Goal: Transaction & Acquisition: Book appointment/travel/reservation

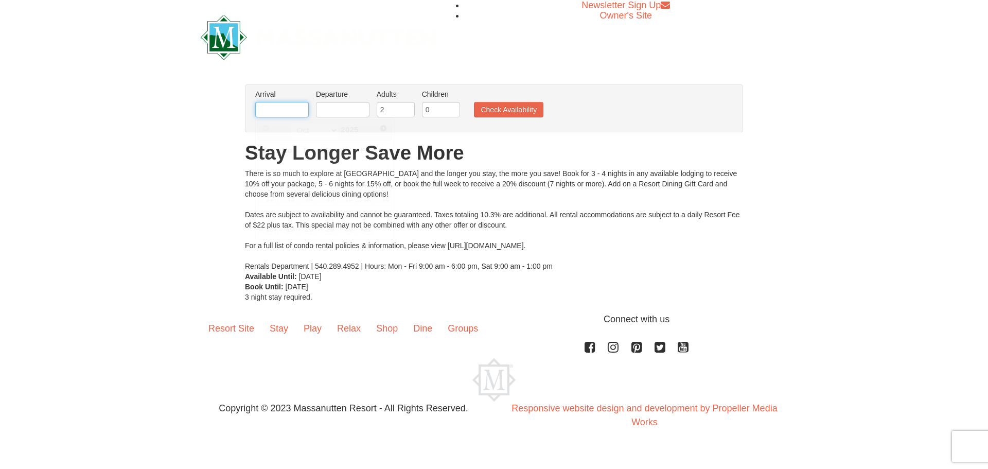
click at [273, 110] on input "text" at bounding box center [281, 109] width 53 height 15
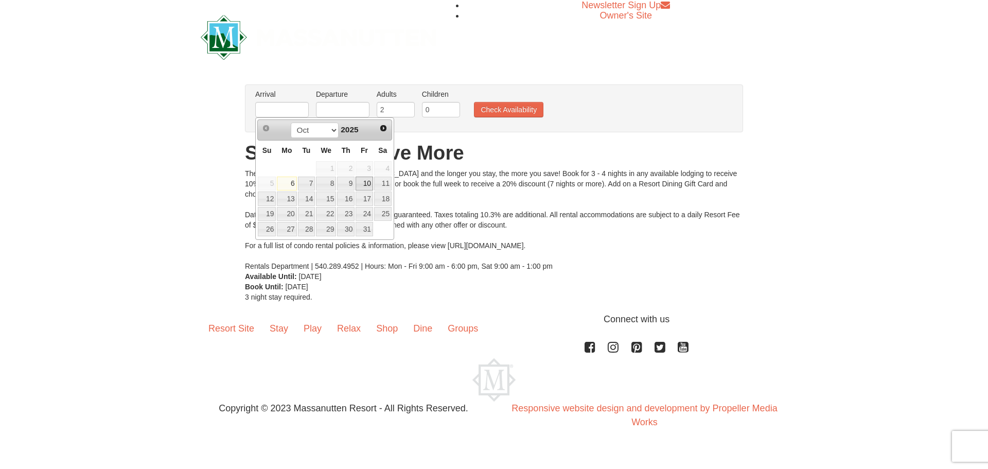
click at [367, 187] on link "10" at bounding box center [363, 183] width 17 height 14
type input "[DATE]"
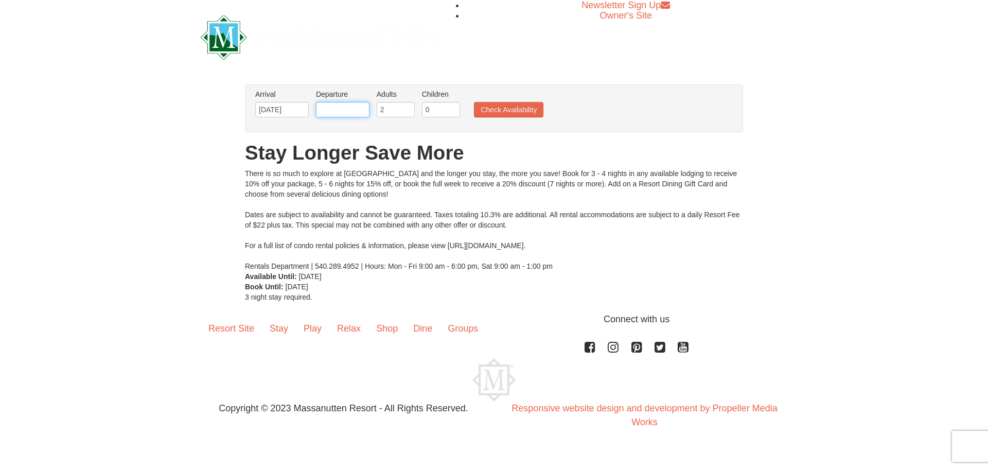
drag, startPoint x: 346, startPoint y: 112, endPoint x: 347, endPoint y: 117, distance: 5.2
click at [346, 112] on input "text" at bounding box center [342, 109] width 53 height 15
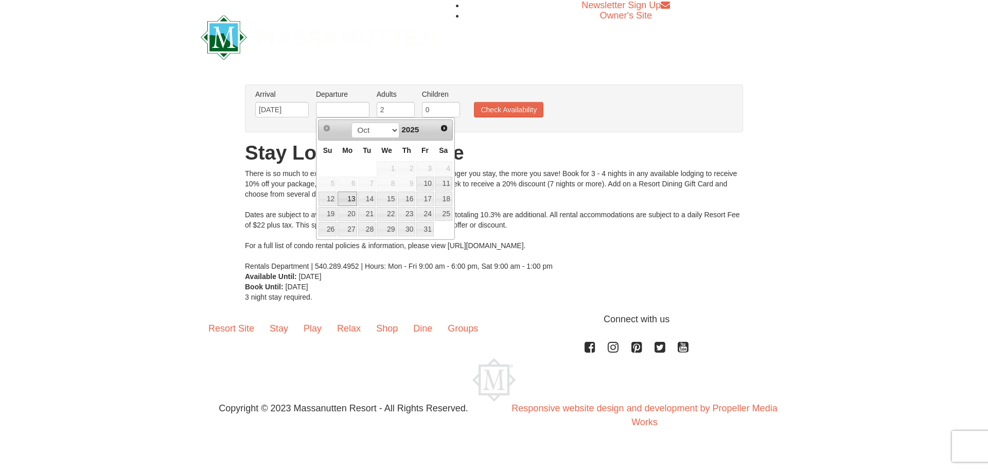
click at [351, 200] on link "13" at bounding box center [347, 198] width 20 height 14
type input "10/13/2025"
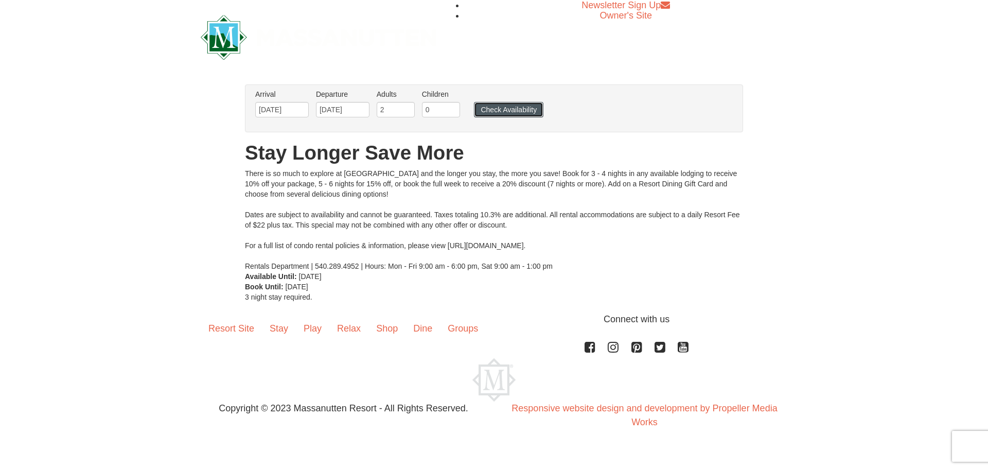
click at [509, 111] on button "Check Availability" at bounding box center [508, 109] width 69 height 15
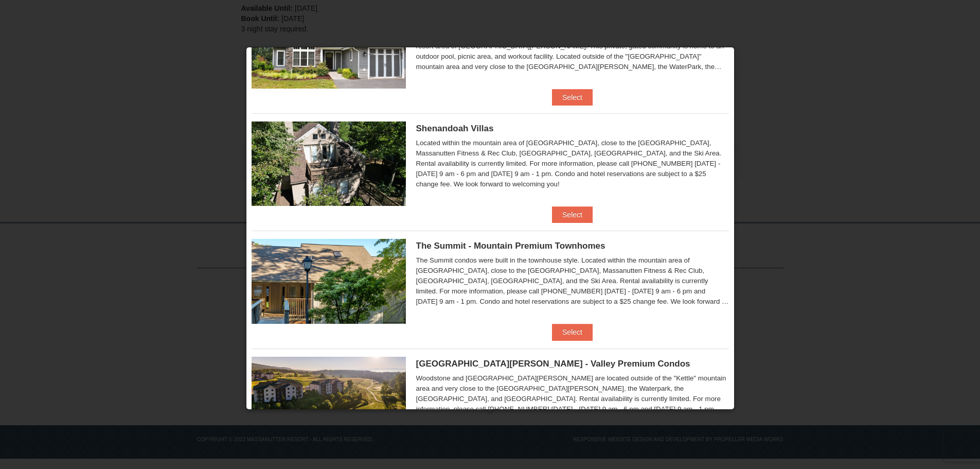
scroll to position [309, 0]
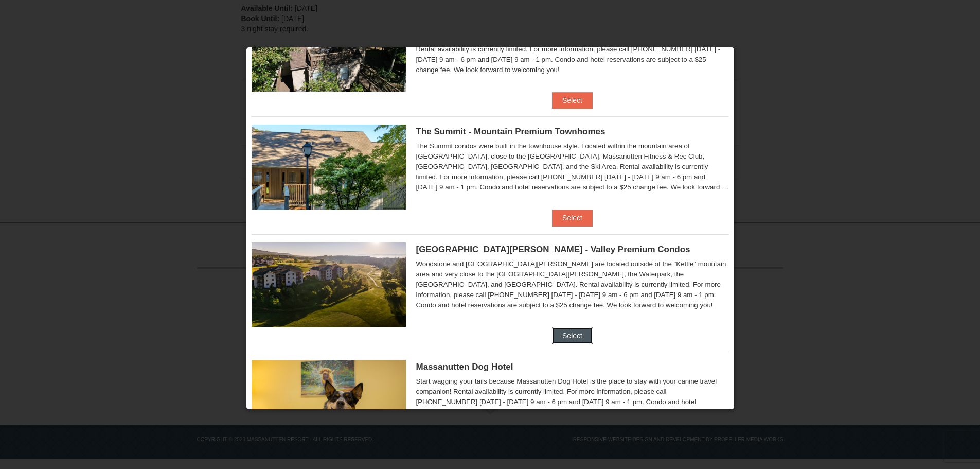
click at [569, 328] on button "Select" at bounding box center [572, 335] width 41 height 16
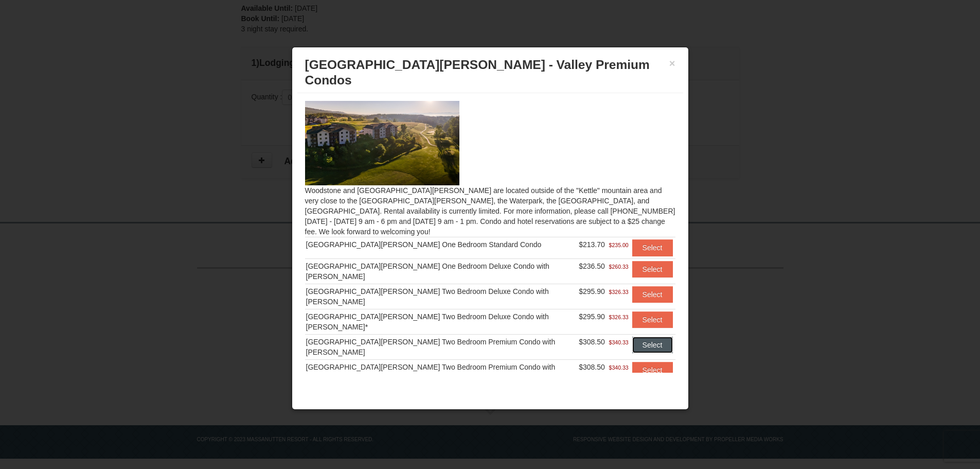
click at [639, 336] on button "Select" at bounding box center [652, 344] width 41 height 16
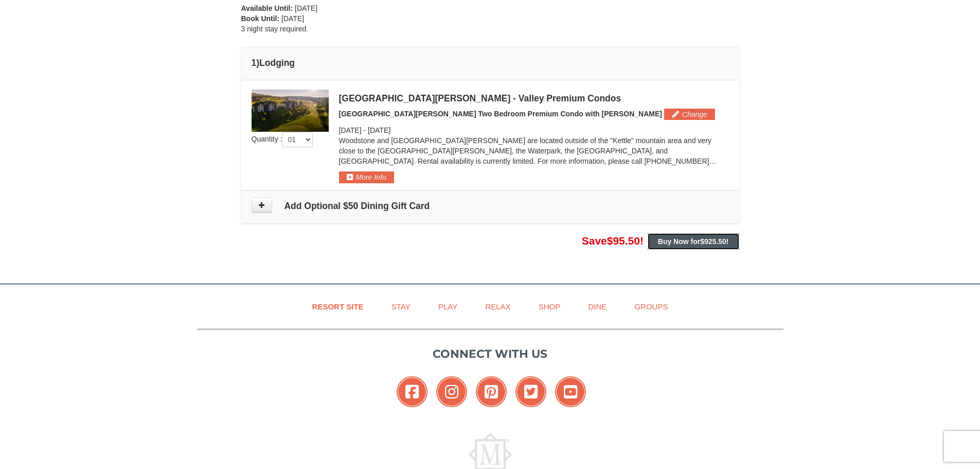
click at [667, 245] on button "Buy Now for $925.50 !" at bounding box center [694, 241] width 92 height 16
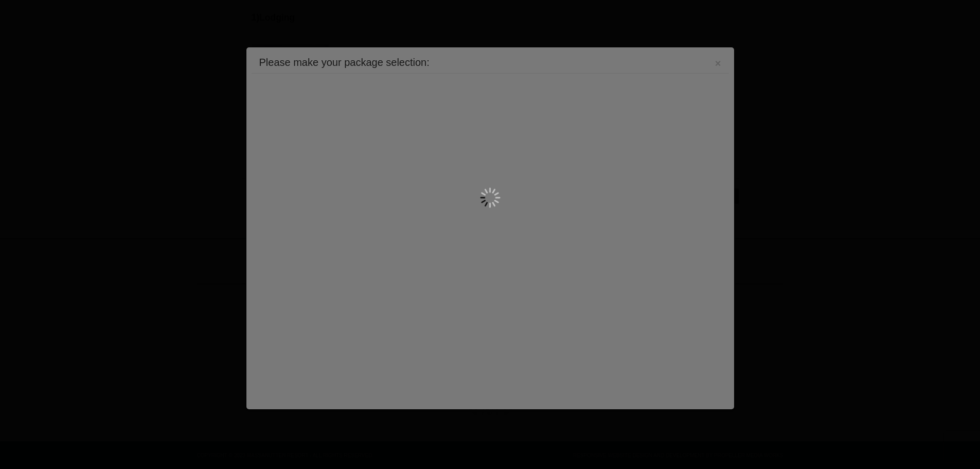
scroll to position [309, 0]
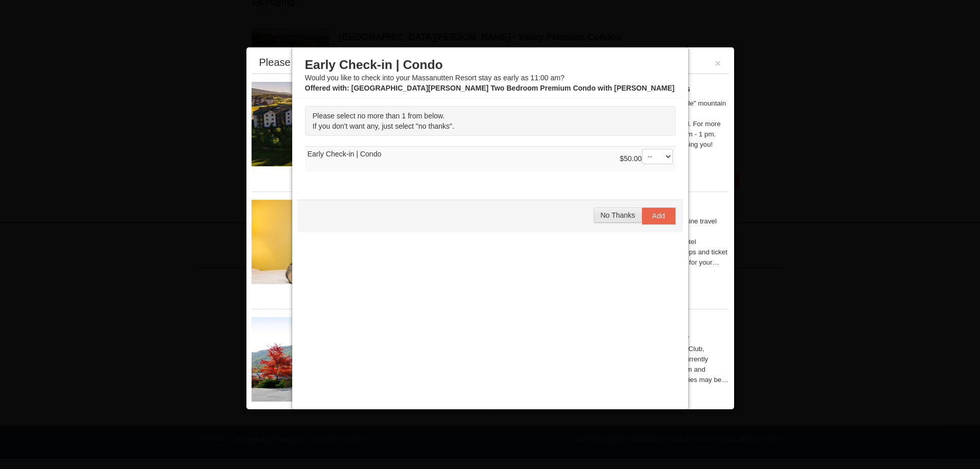
click at [605, 209] on button "No Thanks" at bounding box center [618, 214] width 48 height 15
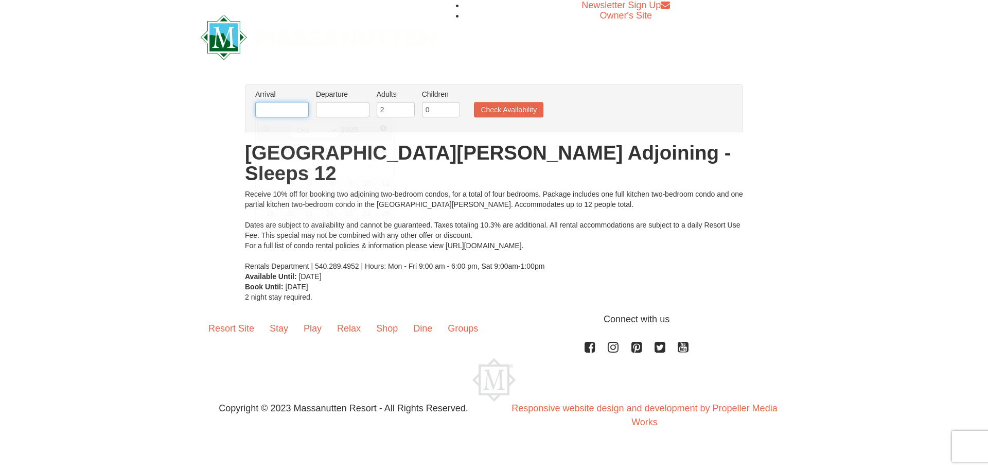
click at [269, 109] on input "text" at bounding box center [281, 109] width 53 height 15
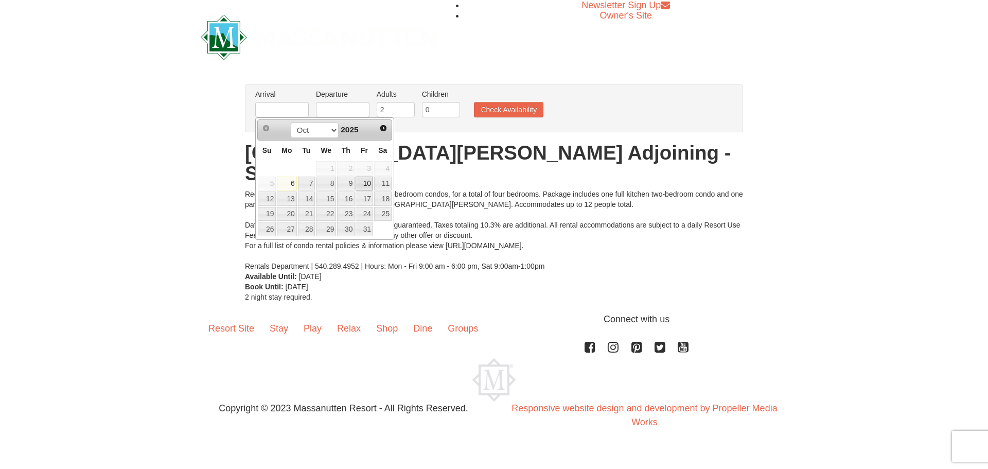
click at [367, 178] on link "10" at bounding box center [363, 183] width 17 height 14
type input "10/10/2025"
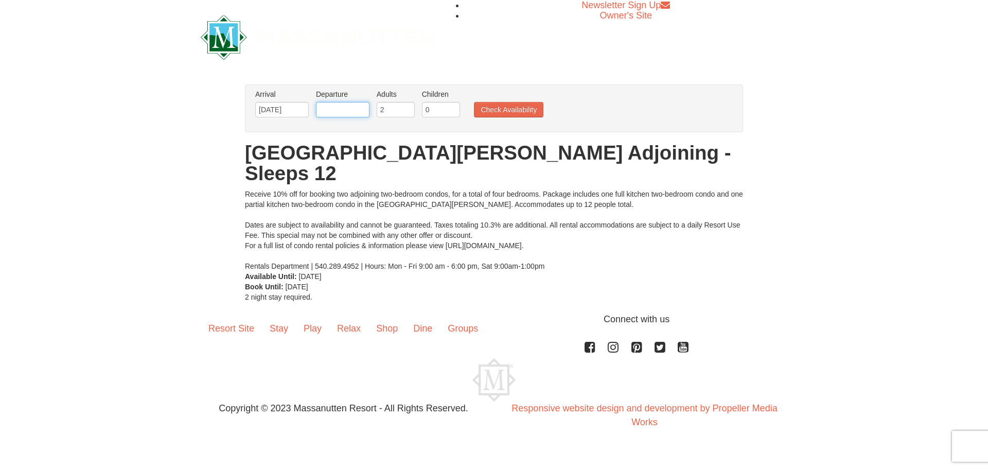
drag, startPoint x: 350, startPoint y: 109, endPoint x: 349, endPoint y: 116, distance: 7.8
click at [350, 109] on input "text" at bounding box center [342, 109] width 53 height 15
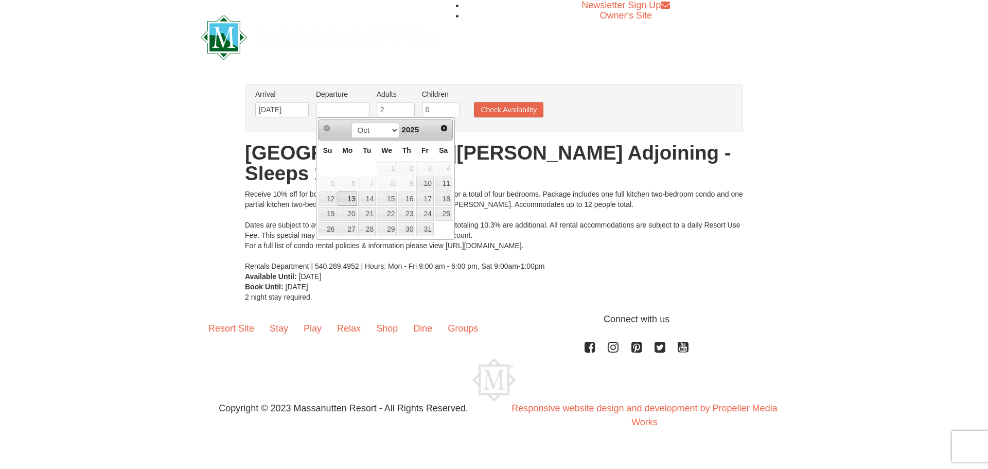
click at [352, 198] on link "13" at bounding box center [347, 198] width 20 height 14
type input "10/13/2025"
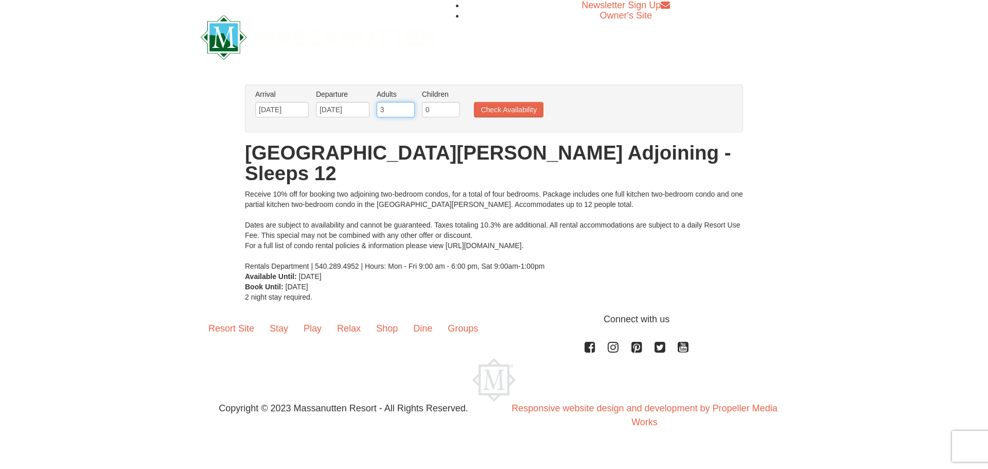
click at [407, 107] on input "3" at bounding box center [396, 109] width 38 height 15
type input "4"
click at [407, 107] on input "4" at bounding box center [396, 109] width 38 height 15
click at [452, 106] on input "1" at bounding box center [441, 109] width 38 height 15
click at [452, 106] on input "2" at bounding box center [441, 109] width 38 height 15
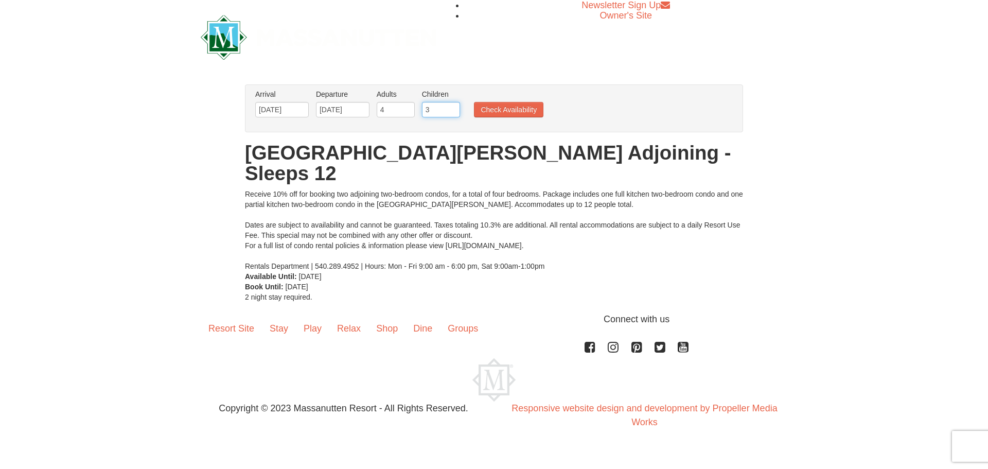
click at [452, 106] on input "3" at bounding box center [441, 109] width 38 height 15
click at [452, 106] on input "4" at bounding box center [441, 109] width 38 height 15
click at [452, 106] on input "5" at bounding box center [441, 109] width 38 height 15
type input "6"
click at [450, 106] on input "6" at bounding box center [441, 109] width 38 height 15
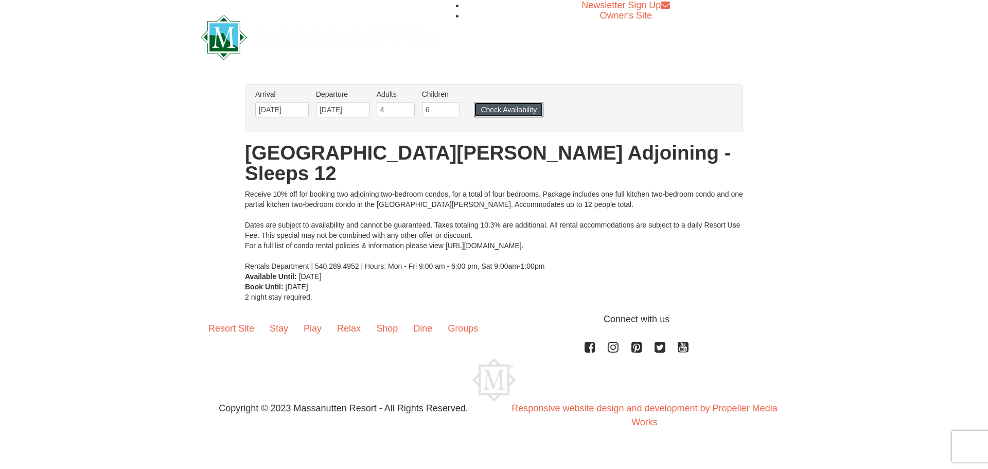
click at [516, 112] on button "Check Availability" at bounding box center [508, 109] width 69 height 15
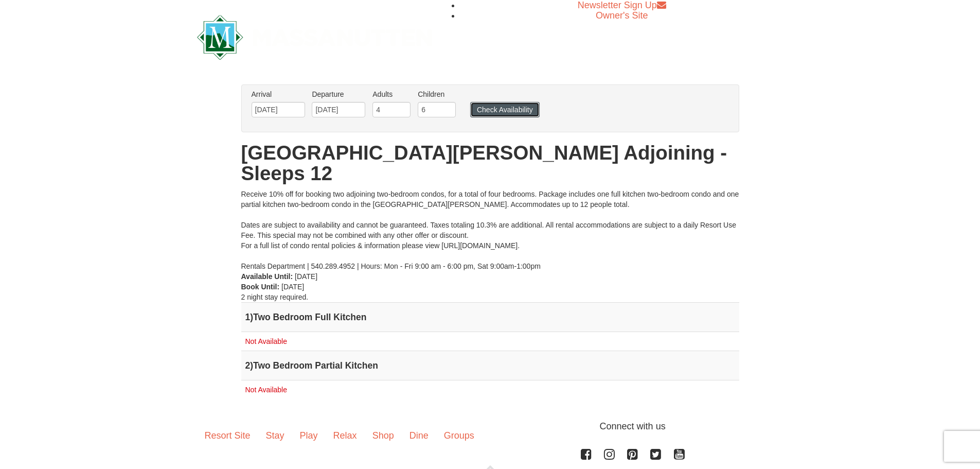
click at [505, 108] on button "Check Availability" at bounding box center [504, 109] width 69 height 15
click at [493, 113] on button "Check Availability" at bounding box center [504, 109] width 69 height 15
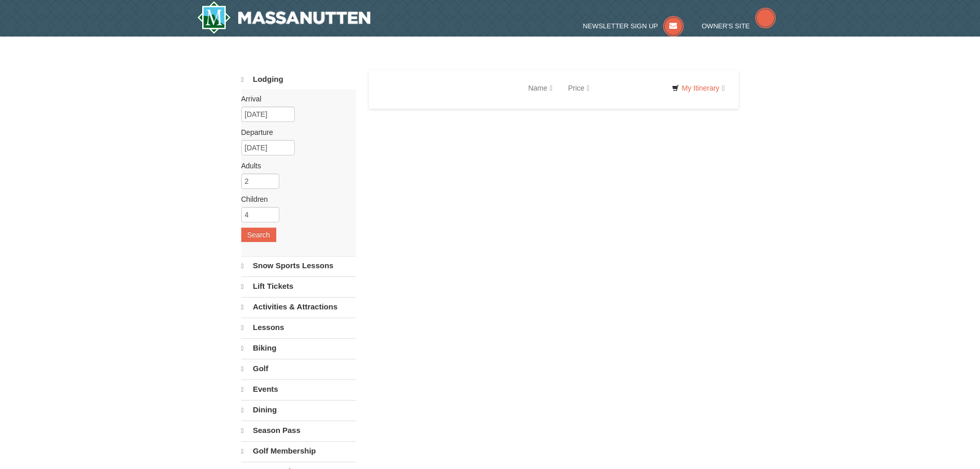
select select "10"
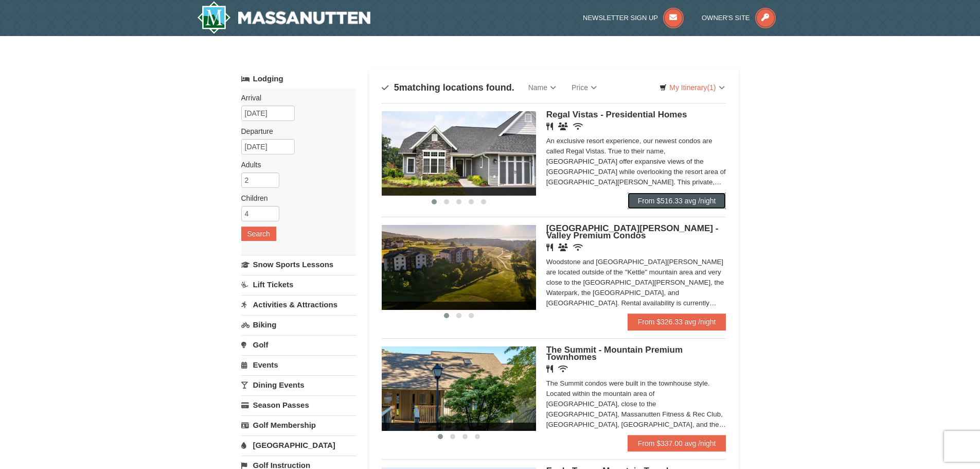
click at [651, 196] on link "From $516.33 avg /night" at bounding box center [677, 200] width 99 height 16
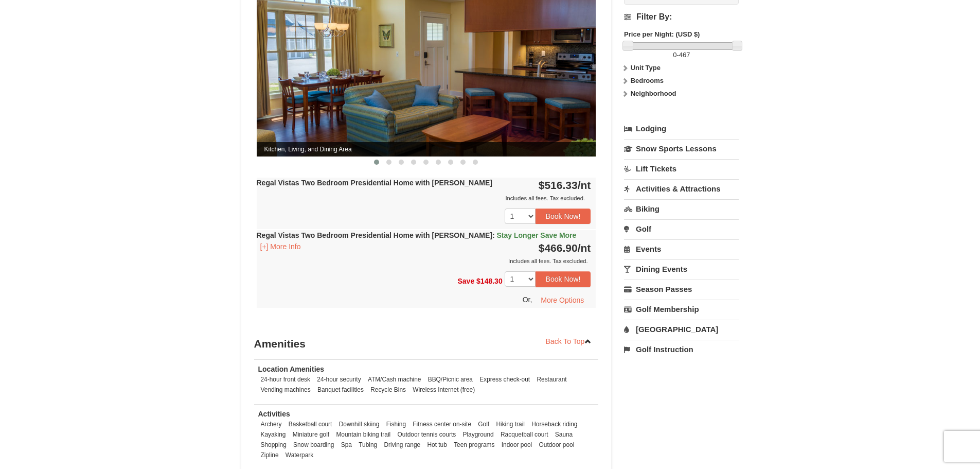
scroll to position [514, 0]
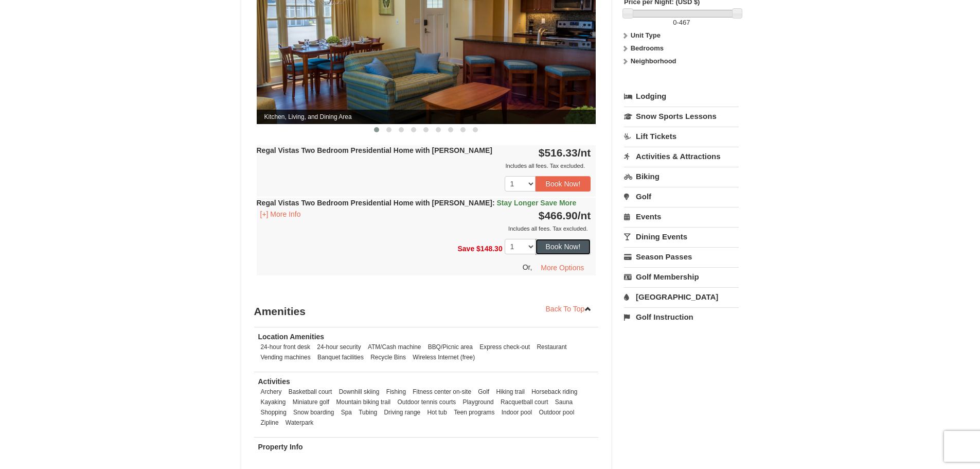
click at [566, 239] on button "Book Now!" at bounding box center [563, 246] width 56 height 15
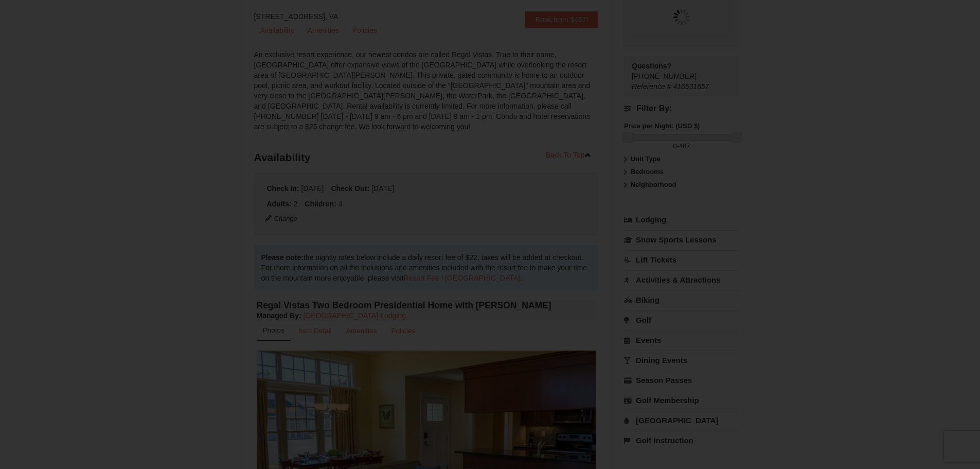
scroll to position [100, 0]
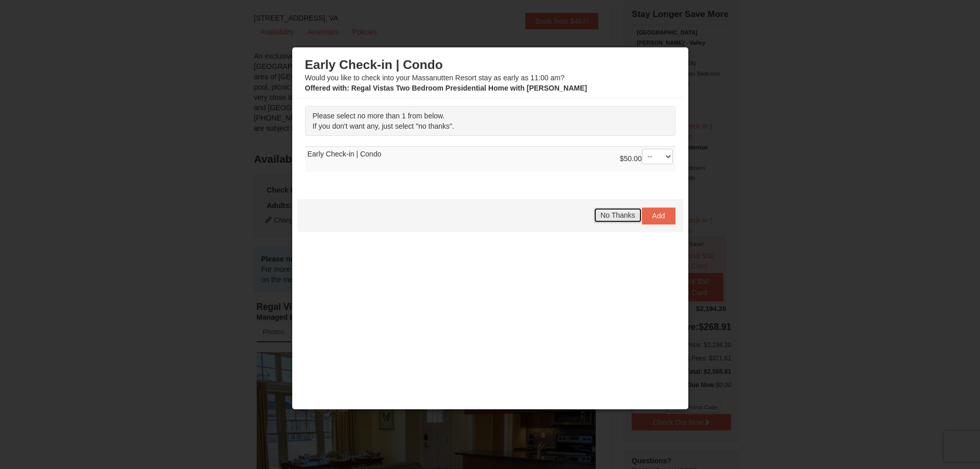
click at [624, 217] on span "No Thanks" at bounding box center [617, 215] width 34 height 8
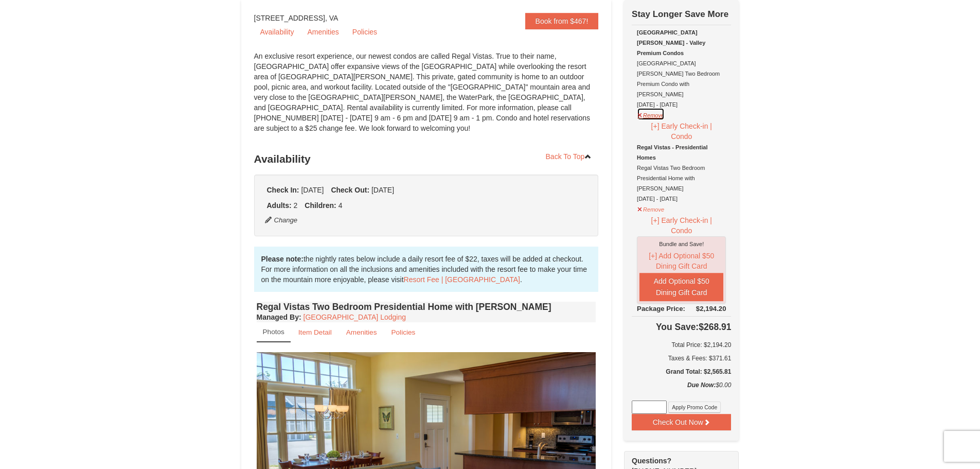
click at [640, 108] on button "Remove" at bounding box center [651, 114] width 28 height 13
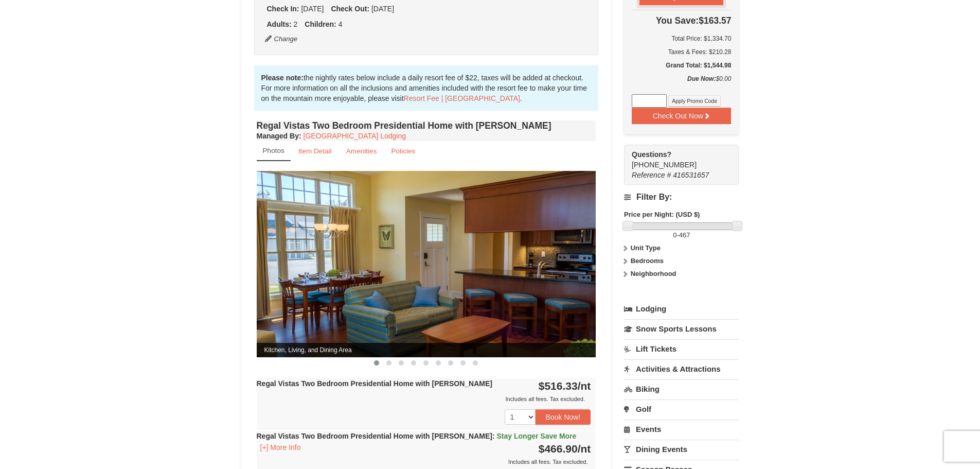
scroll to position [306, 0]
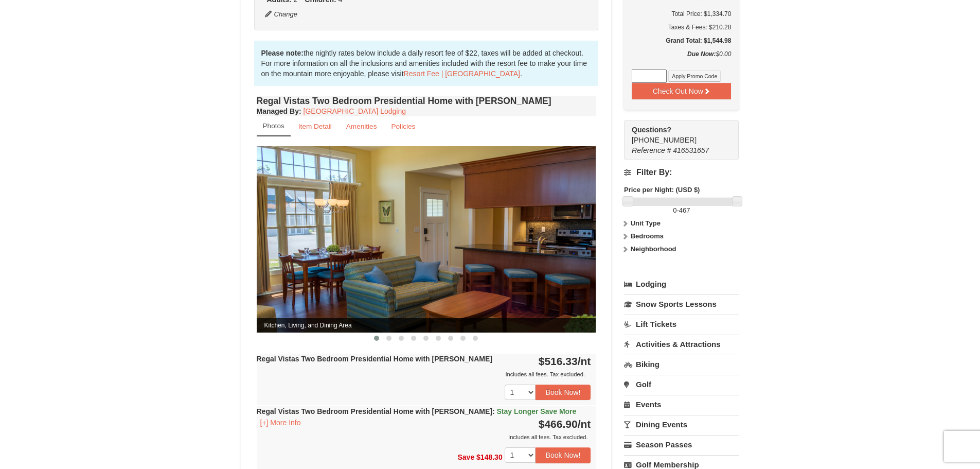
click at [589, 237] on img at bounding box center [427, 239] width 340 height 186
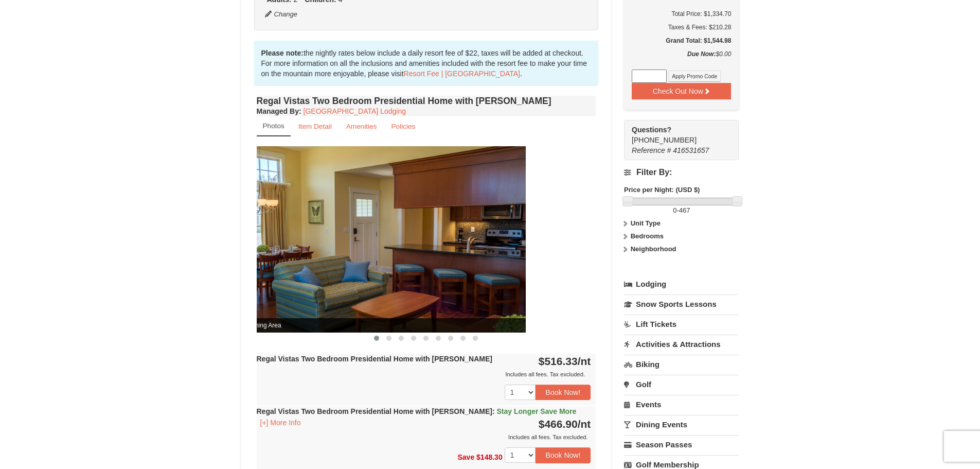
drag, startPoint x: 513, startPoint y: 237, endPoint x: 471, endPoint y: 235, distance: 42.2
click at [471, 235] on img at bounding box center [356, 239] width 340 height 186
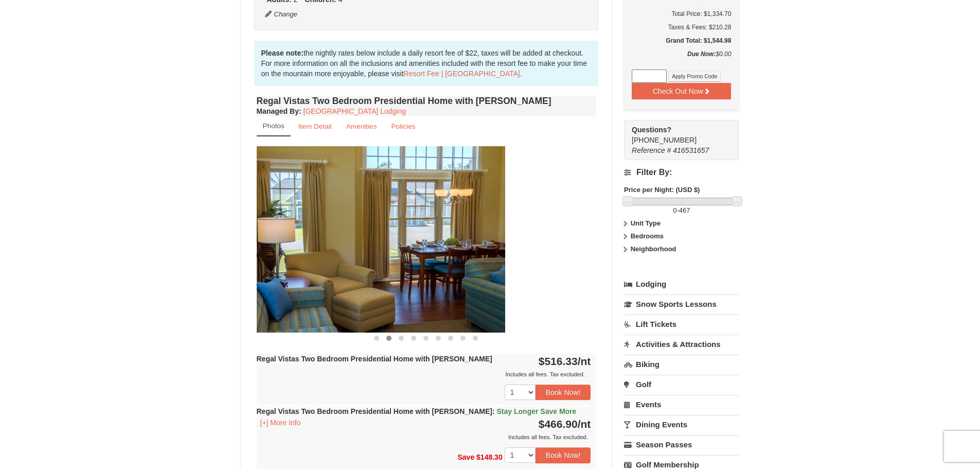
drag, startPoint x: 528, startPoint y: 240, endPoint x: 430, endPoint y: 229, distance: 99.4
click at [428, 230] on img at bounding box center [336, 239] width 340 height 186
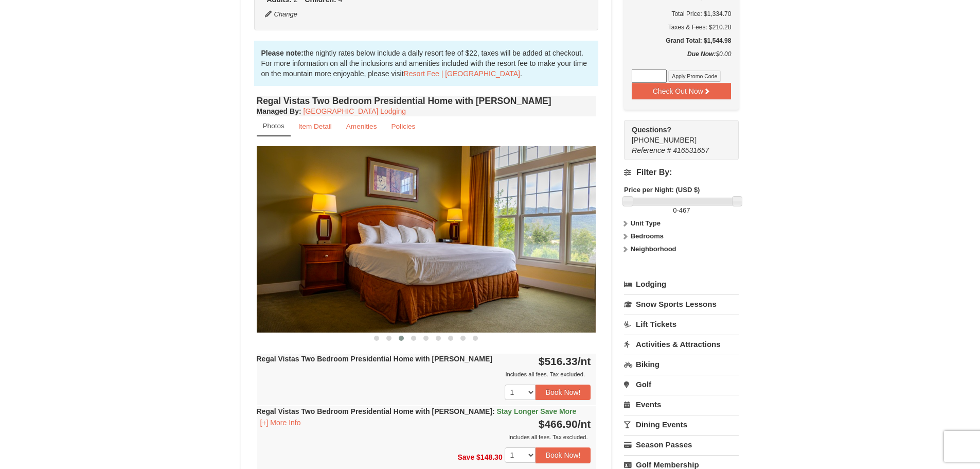
drag, startPoint x: 570, startPoint y: 243, endPoint x: 409, endPoint y: 237, distance: 161.1
click at [410, 237] on img at bounding box center [427, 239] width 340 height 186
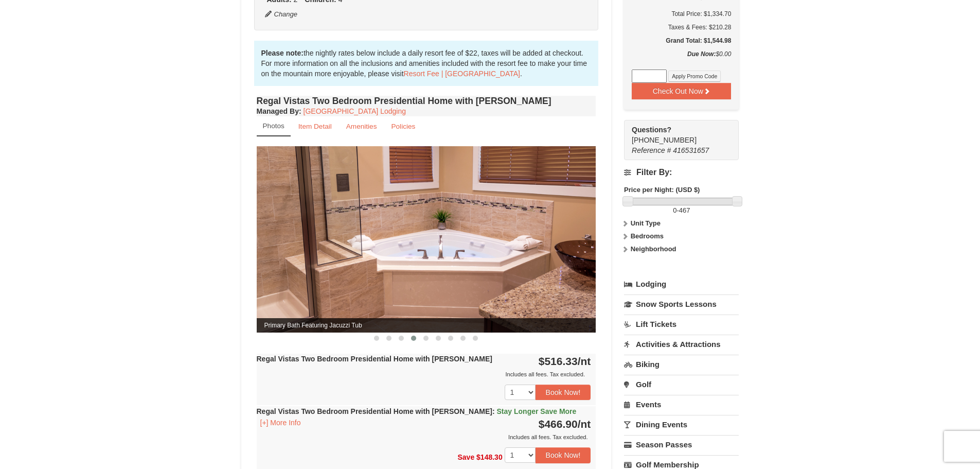
drag, startPoint x: 393, startPoint y: 220, endPoint x: 306, endPoint y: 216, distance: 87.5
click at [328, 216] on img at bounding box center [427, 239] width 340 height 186
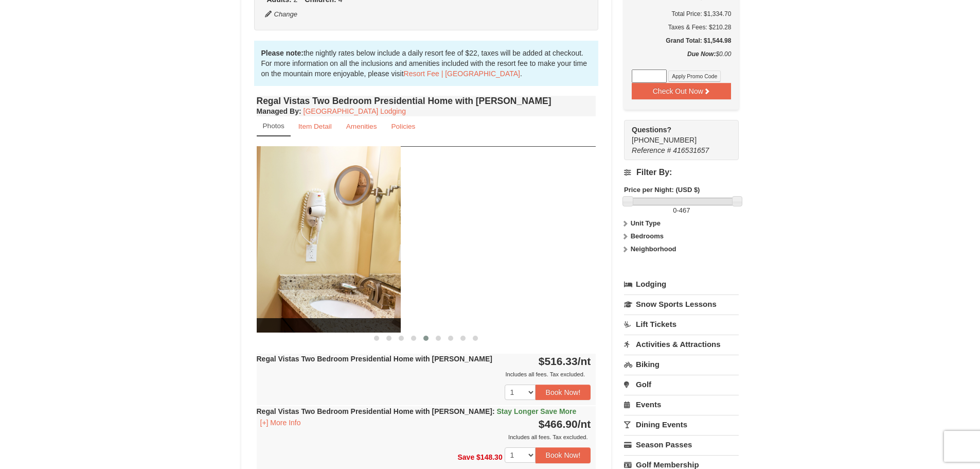
drag, startPoint x: 328, startPoint y: 212, endPoint x: 277, endPoint y: 204, distance: 51.7
click at [255, 203] on div "Regal Vistas Two Bedroom Presidential Home with [PERSON_NAME] Managed By : Mass…" at bounding box center [426, 298] width 345 height 410
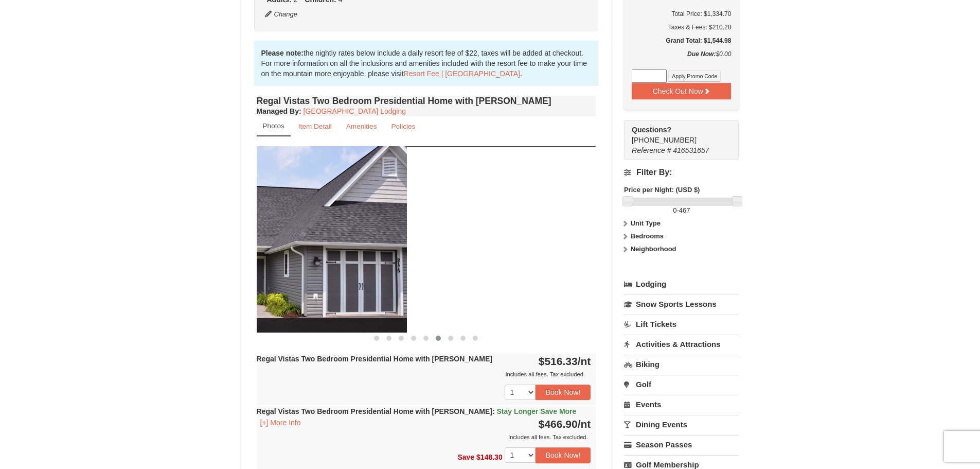
drag, startPoint x: 553, startPoint y: 242, endPoint x: 308, endPoint y: 215, distance: 246.8
click at [302, 217] on img at bounding box center [237, 239] width 340 height 186
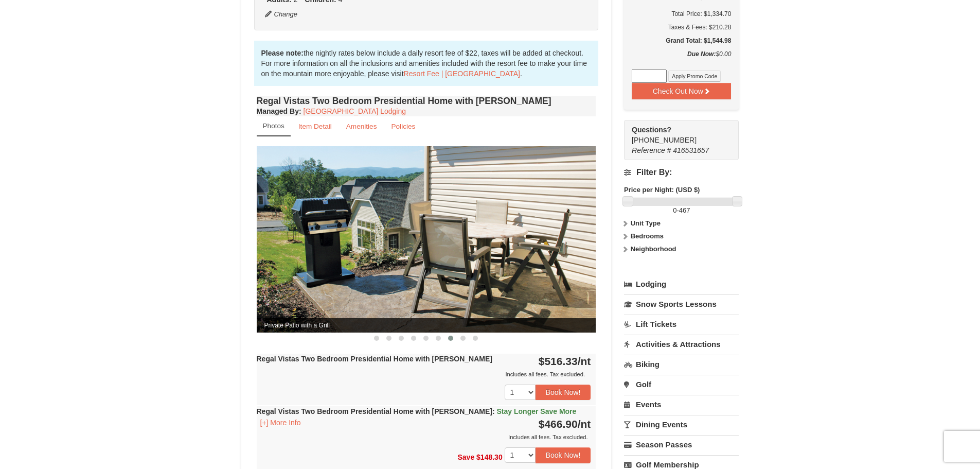
drag, startPoint x: 566, startPoint y: 241, endPoint x: 355, endPoint y: 218, distance: 212.2
click at [360, 219] on img at bounding box center [427, 239] width 340 height 186
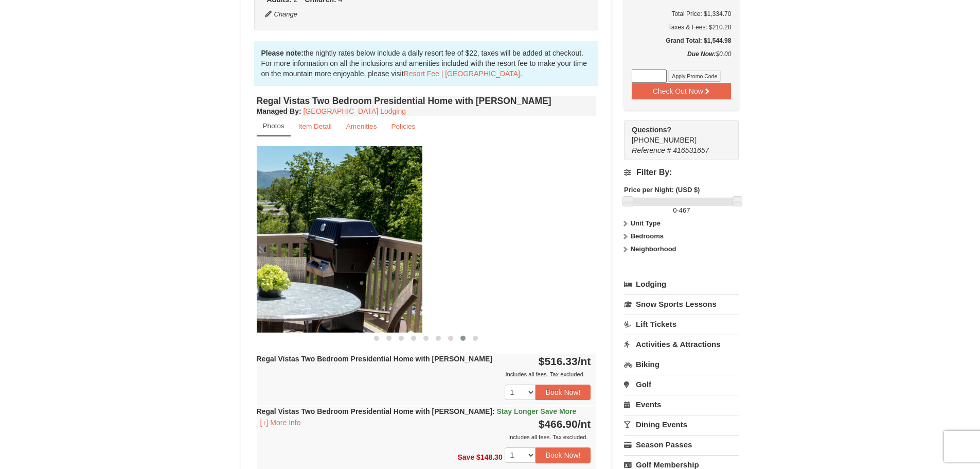
drag, startPoint x: 378, startPoint y: 220, endPoint x: 278, endPoint y: 205, distance: 101.4
click at [294, 208] on img at bounding box center [253, 239] width 340 height 186
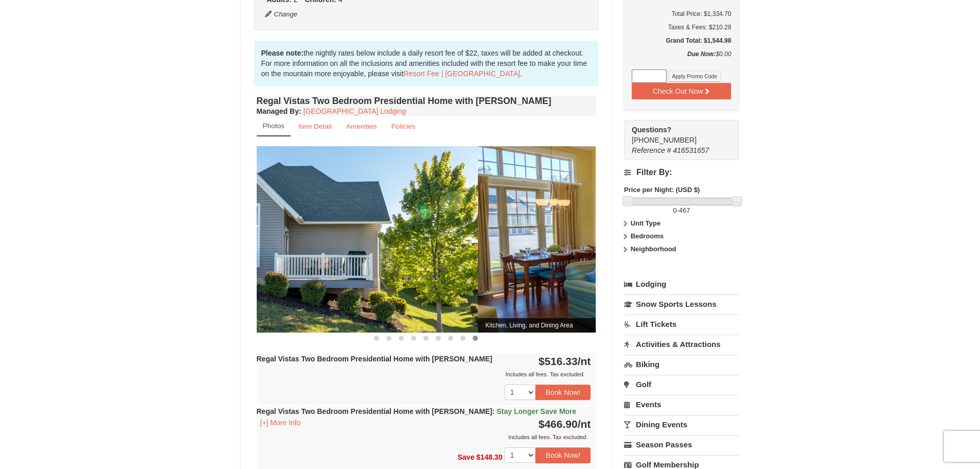
drag, startPoint x: 540, startPoint y: 226, endPoint x: 248, endPoint y: 206, distance: 292.9
click at [238, 209] on div "× <<Back to results Regal Vistas - Presidential Homes Book from $467! [STREET_A…" at bounding box center [490, 231] width 519 height 983
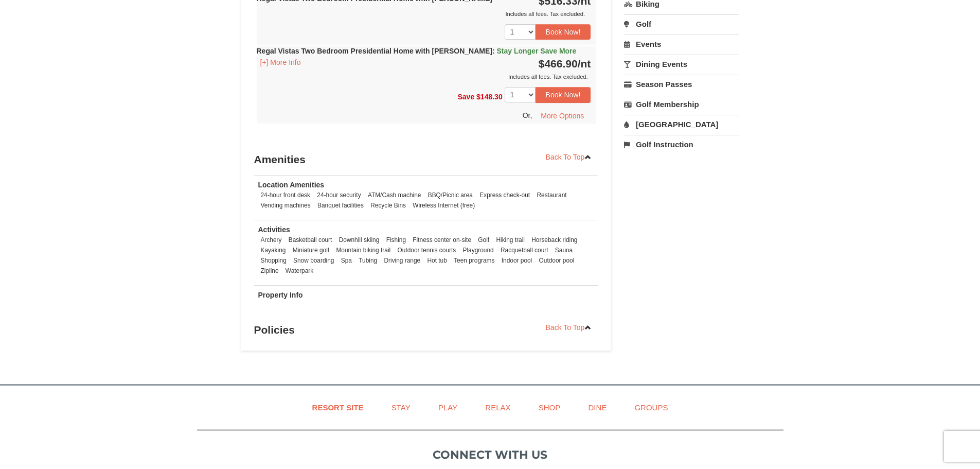
scroll to position [615, 0]
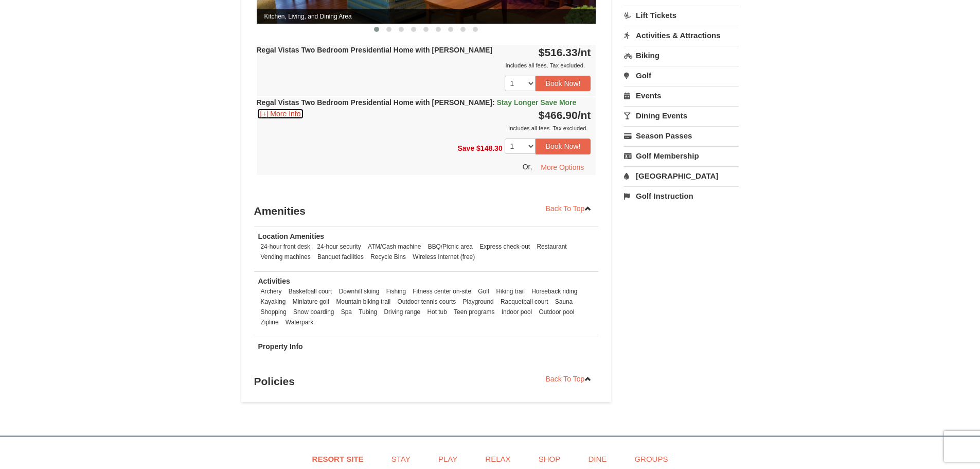
click at [275, 108] on button "[+] More Info" at bounding box center [281, 113] width 48 height 11
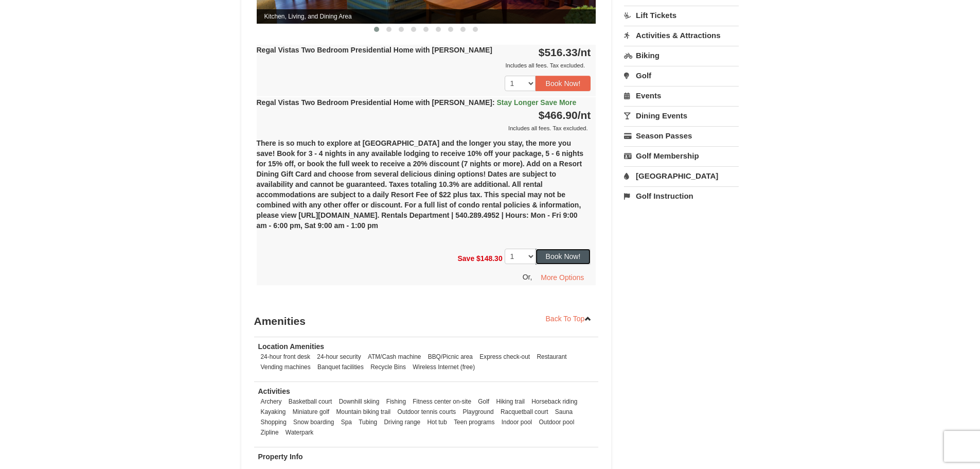
click at [552, 248] on button "Book Now!" at bounding box center [563, 255] width 56 height 15
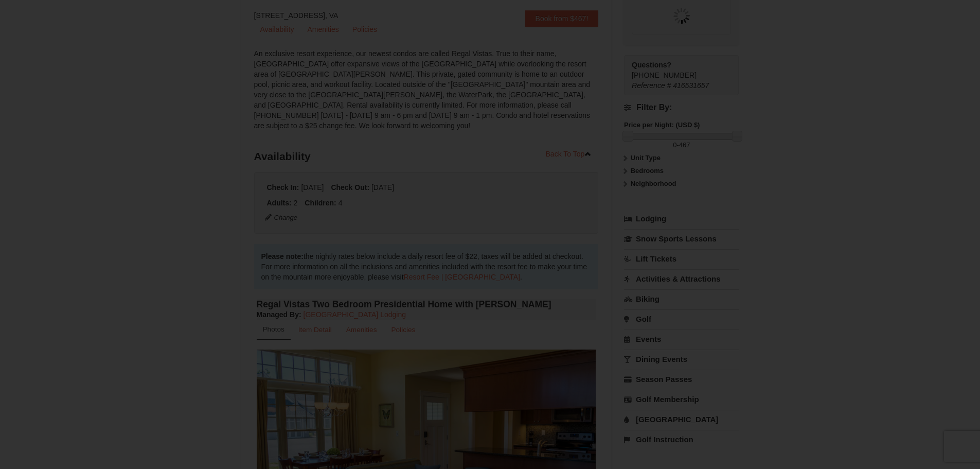
scroll to position [100, 0]
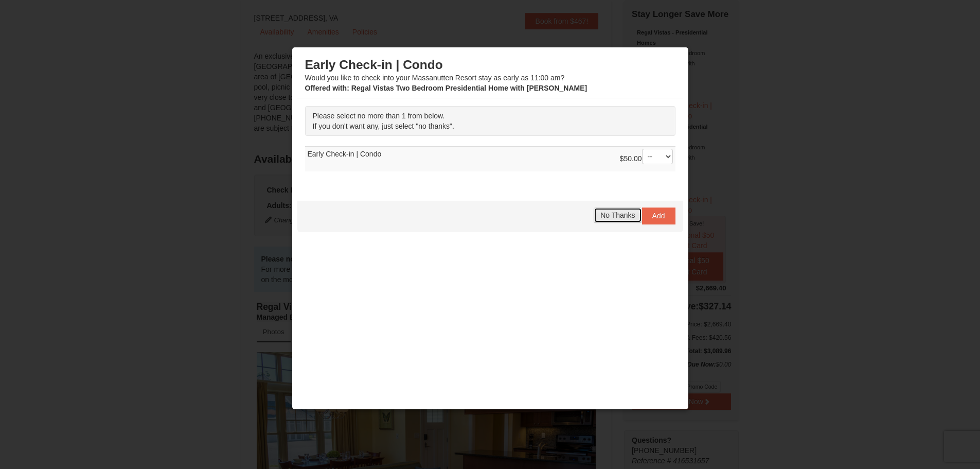
click at [605, 215] on span "No Thanks" at bounding box center [617, 215] width 34 height 8
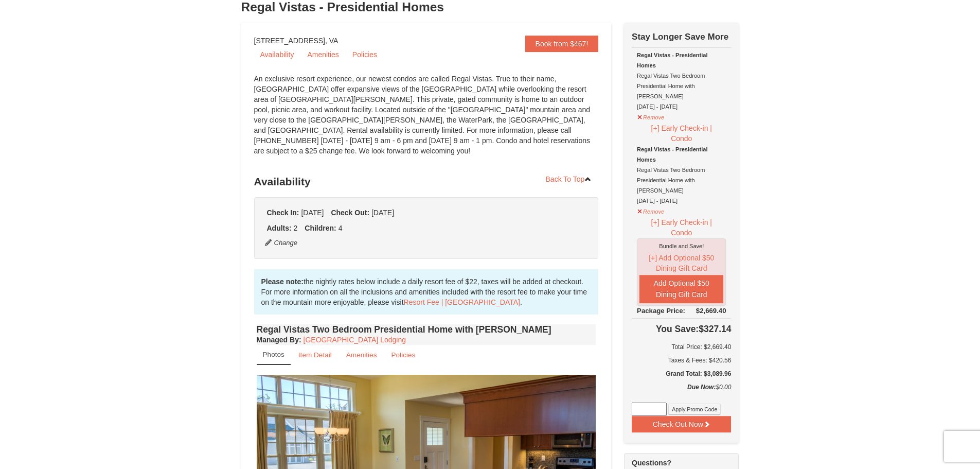
scroll to position [49, 0]
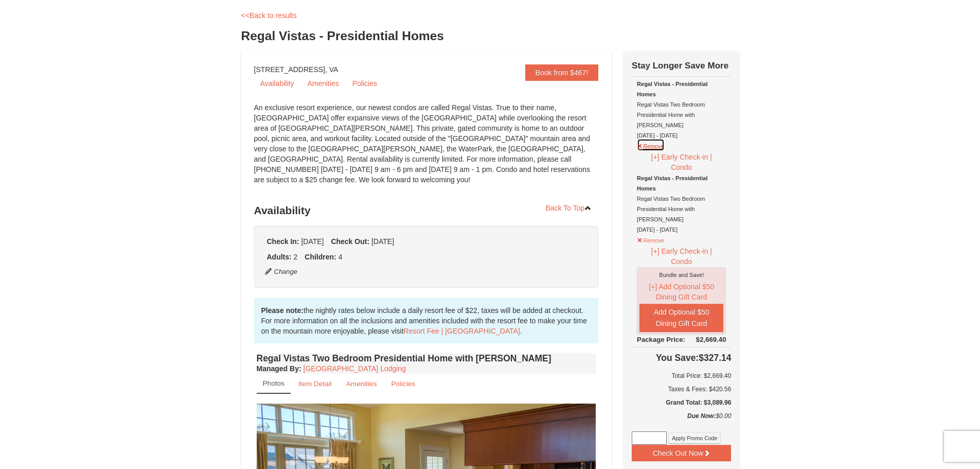
click at [645, 138] on button "Remove" at bounding box center [651, 144] width 28 height 13
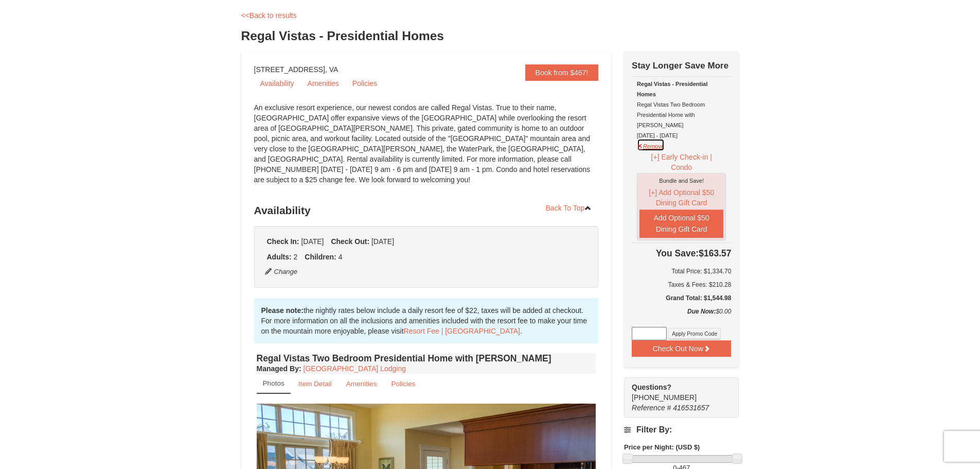
click at [642, 138] on button "Remove" at bounding box center [651, 144] width 28 height 13
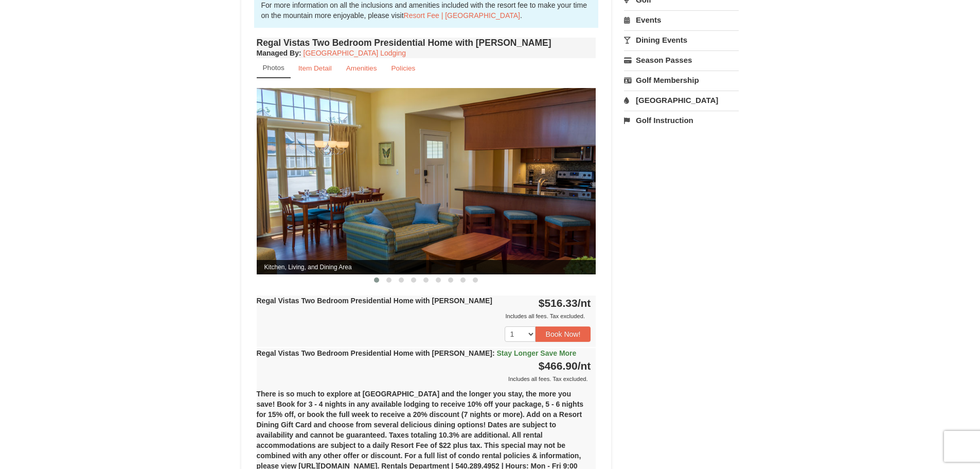
scroll to position [460, 0]
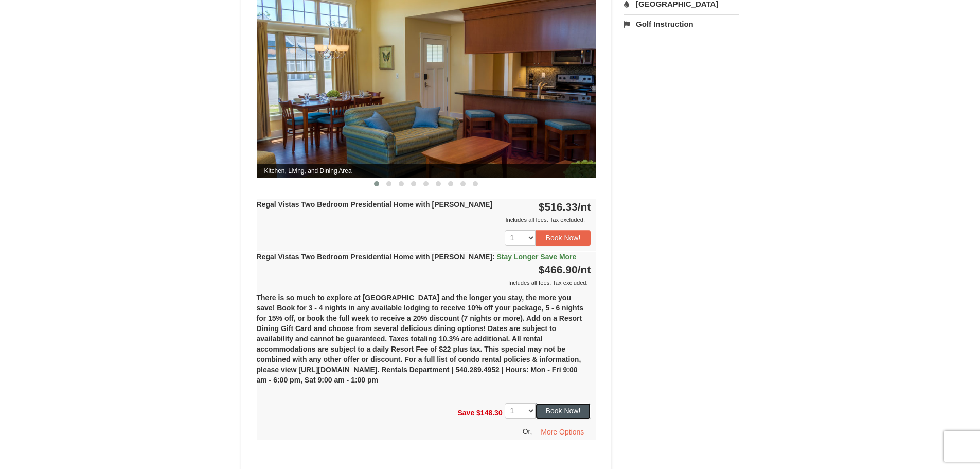
click at [562, 403] on button "Book Now!" at bounding box center [563, 410] width 56 height 15
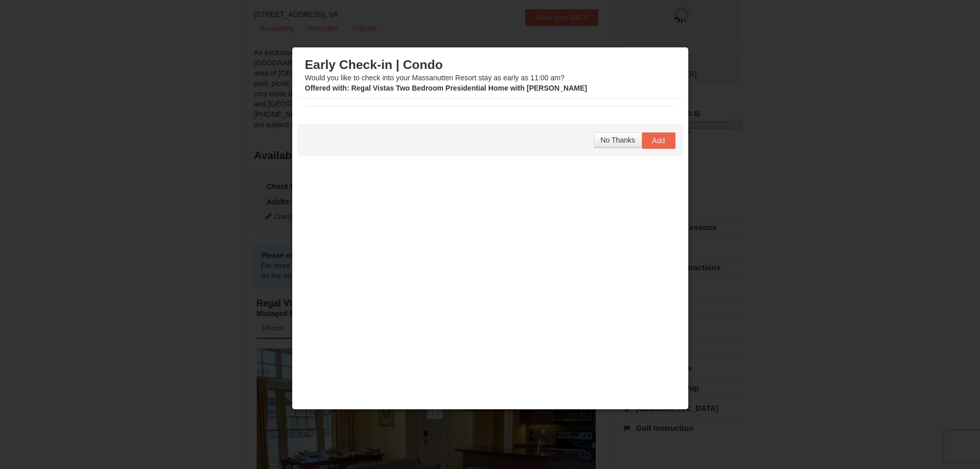
scroll to position [100, 0]
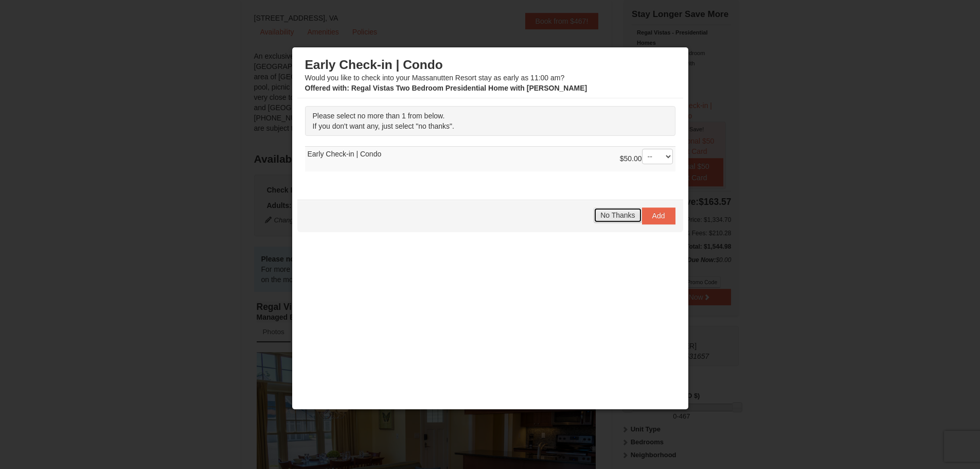
click at [610, 217] on span "No Thanks" at bounding box center [617, 215] width 34 height 8
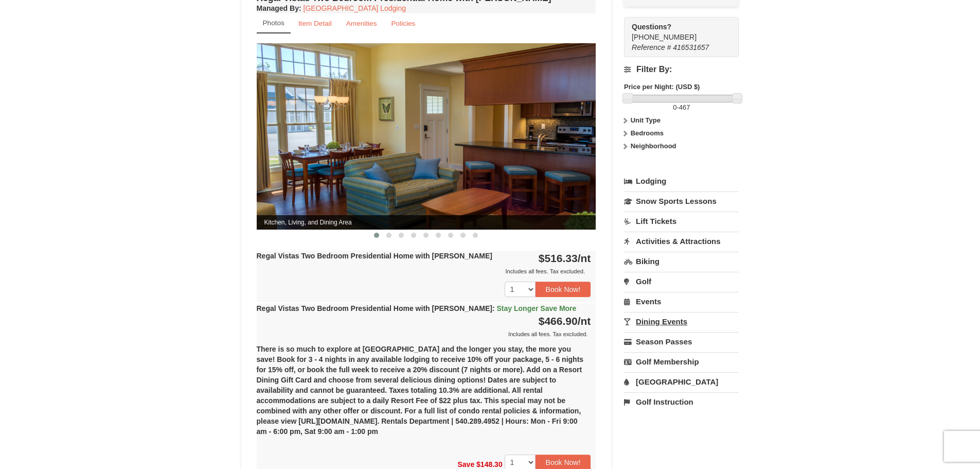
scroll to position [203, 0]
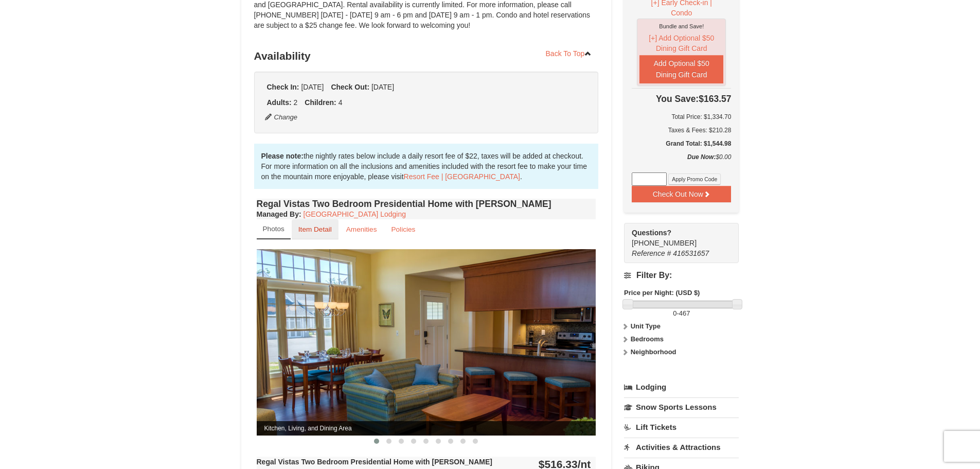
click at [317, 225] on small "Item Detail" at bounding box center [314, 229] width 33 height 8
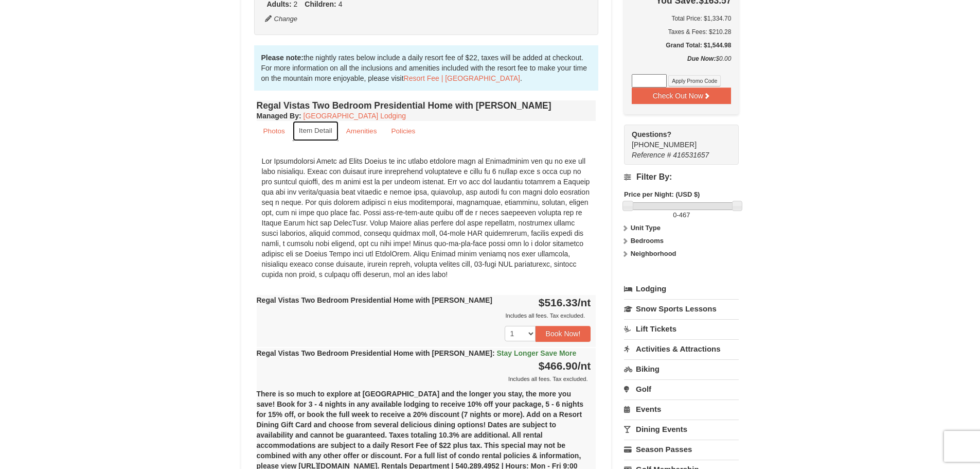
scroll to position [255, 0]
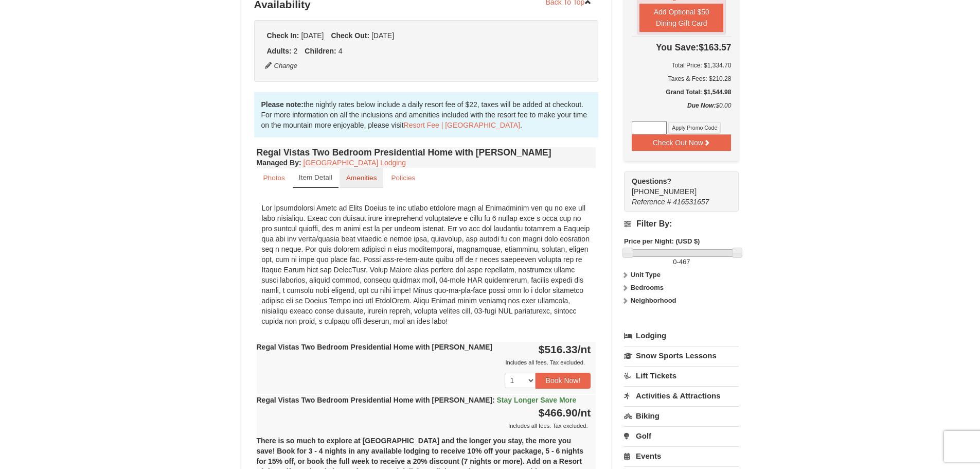
click at [363, 173] on link "Amenities" at bounding box center [362, 178] width 44 height 20
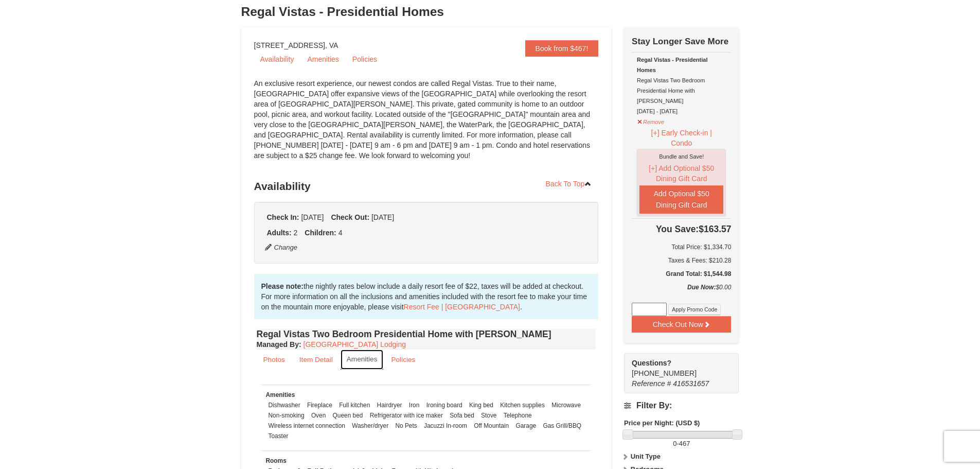
scroll to position [49, 0]
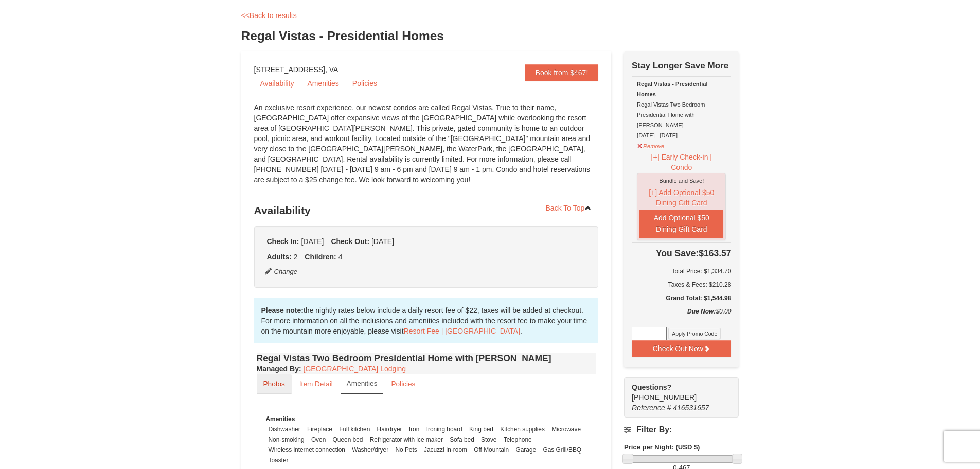
click at [268, 373] on link "Photos" at bounding box center [274, 383] width 35 height 20
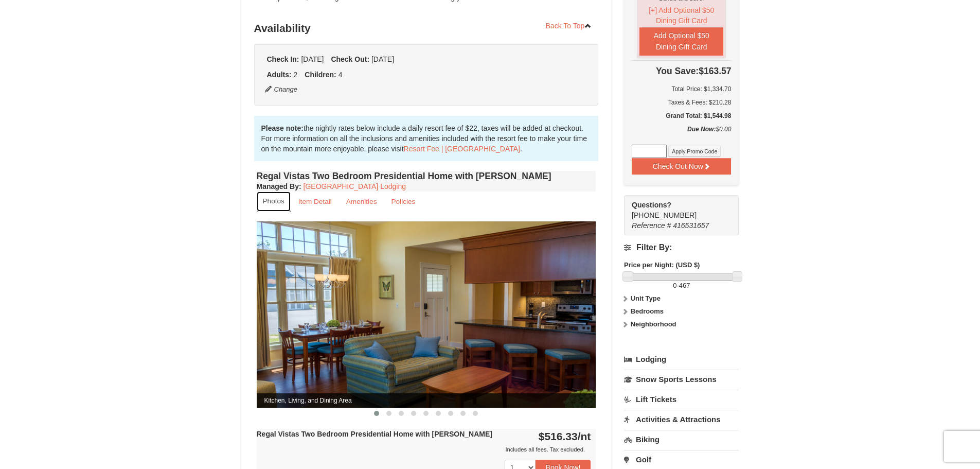
scroll to position [255, 0]
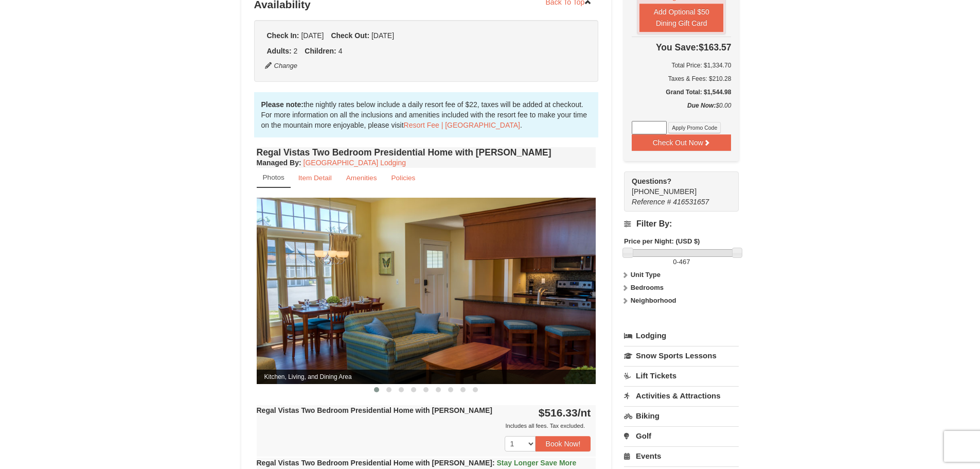
click at [578, 338] on img at bounding box center [427, 291] width 340 height 186
drag, startPoint x: 388, startPoint y: 377, endPoint x: 393, endPoint y: 379, distance: 5.4
click at [388, 387] on span at bounding box center [388, 389] width 5 height 5
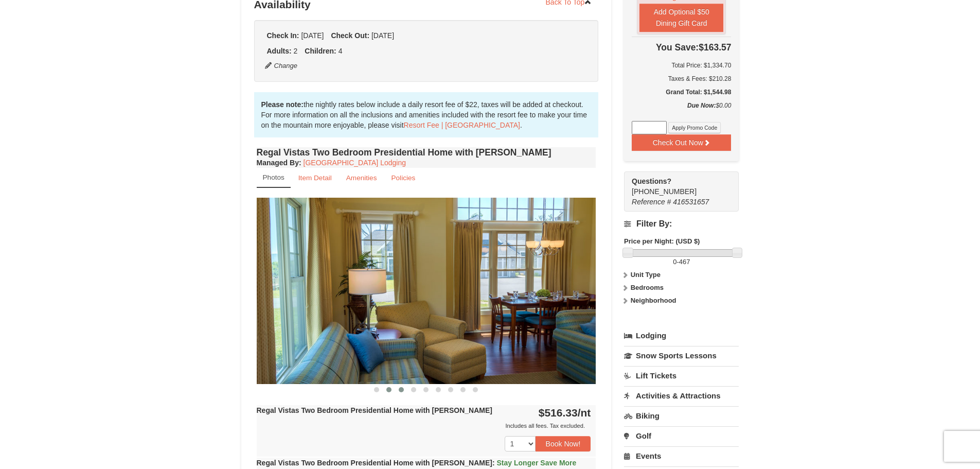
click at [397, 384] on button at bounding box center [401, 389] width 12 height 10
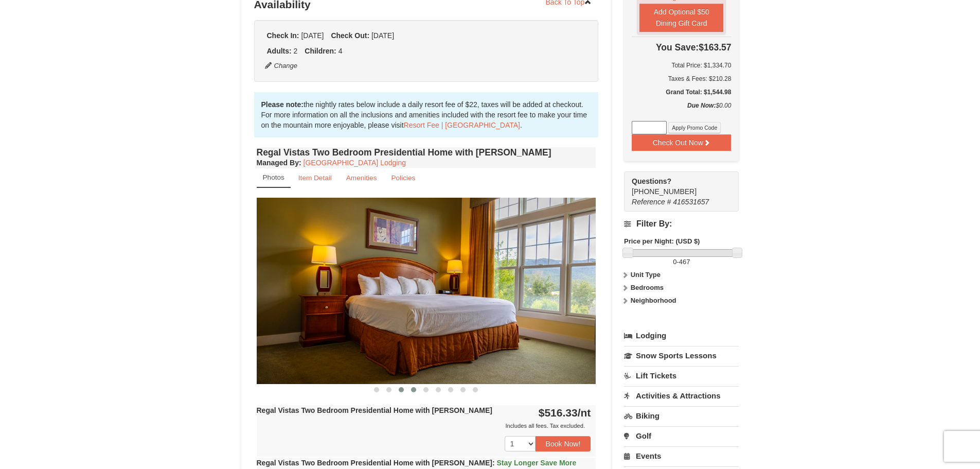
click at [412, 387] on span at bounding box center [413, 389] width 5 height 5
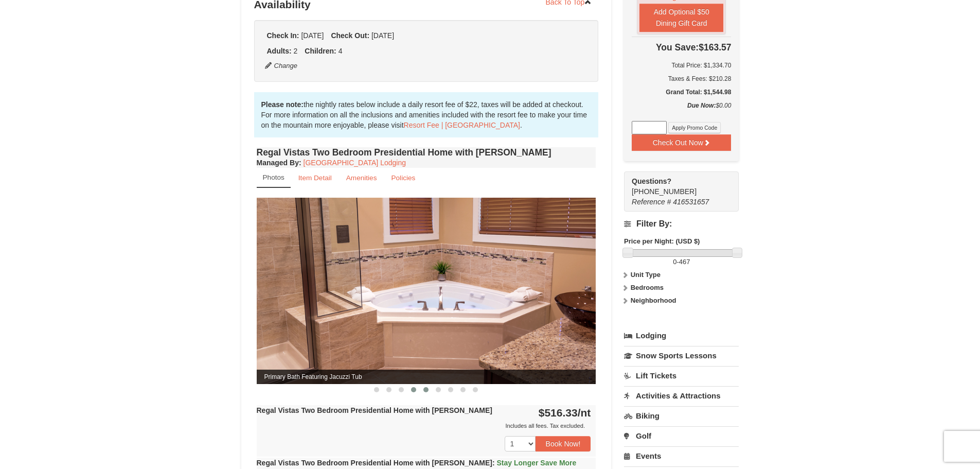
click at [420, 384] on button at bounding box center [426, 389] width 12 height 10
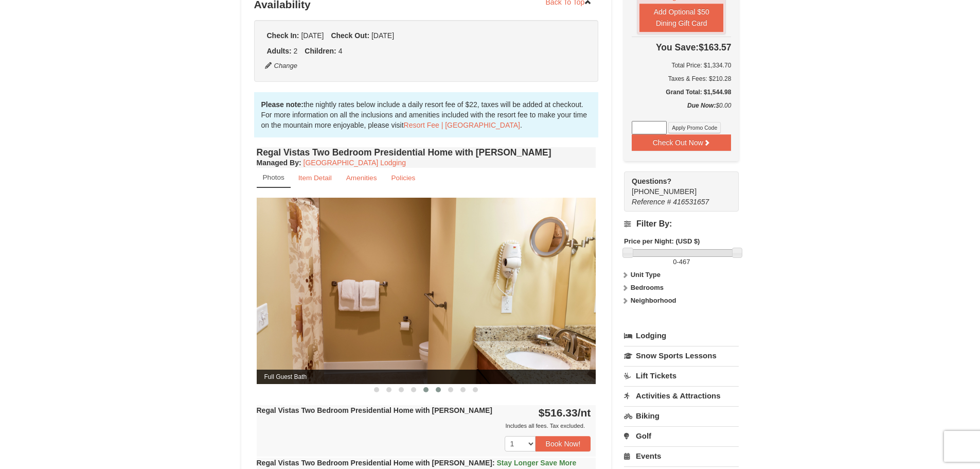
click at [435, 384] on button at bounding box center [438, 389] width 12 height 10
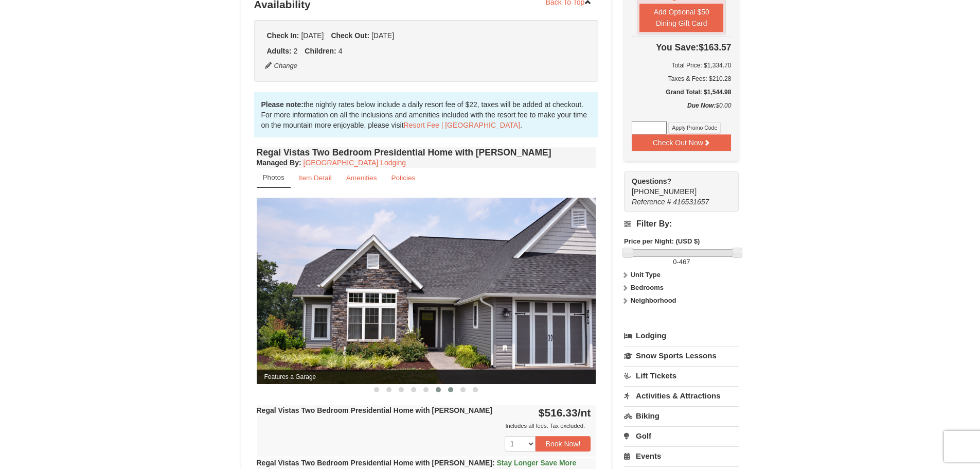
click at [445, 384] on button at bounding box center [450, 389] width 12 height 10
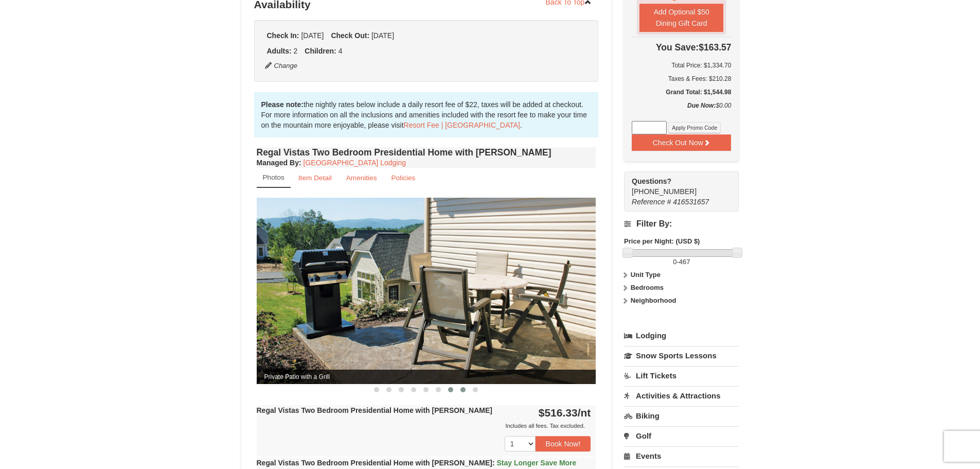
click at [463, 384] on button at bounding box center [463, 389] width 12 height 10
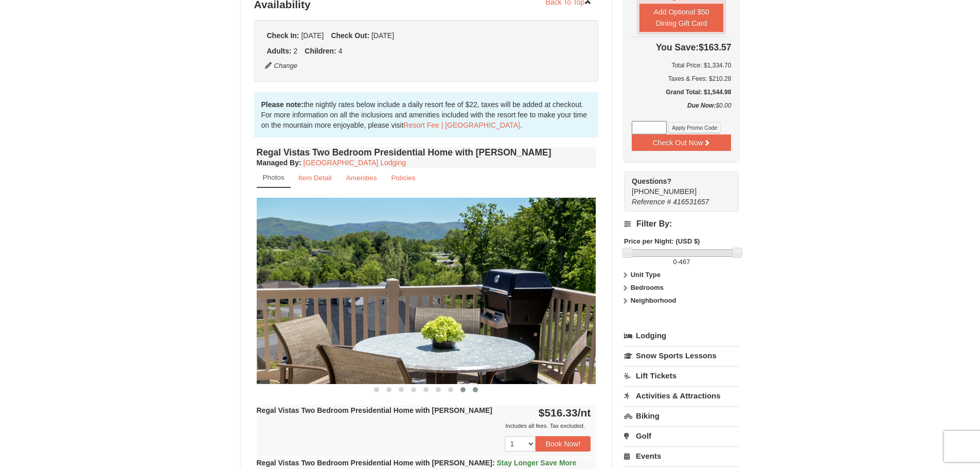
click at [473, 384] on button at bounding box center [475, 389] width 12 height 10
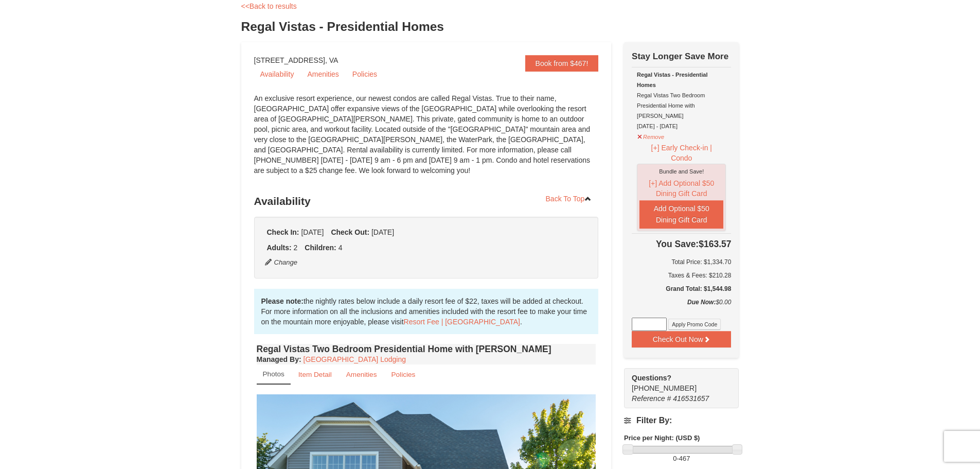
scroll to position [0, 0]
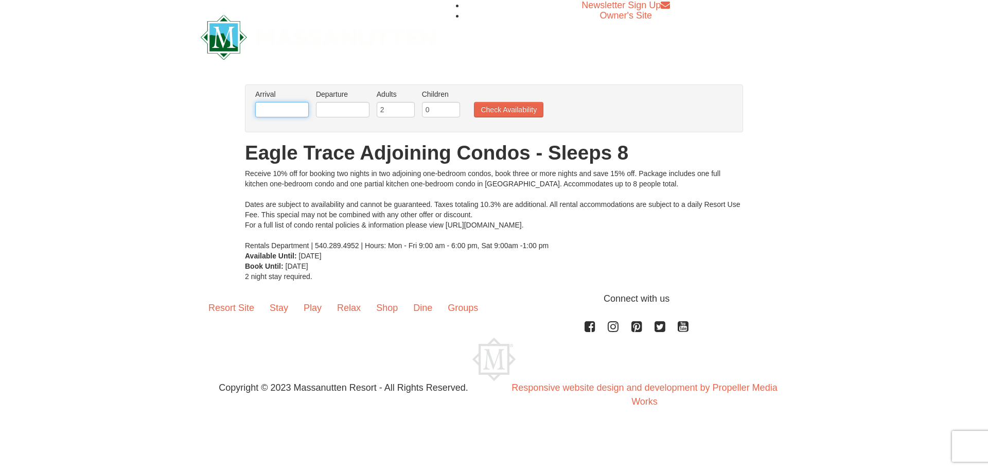
click at [285, 112] on input "text" at bounding box center [281, 109] width 53 height 15
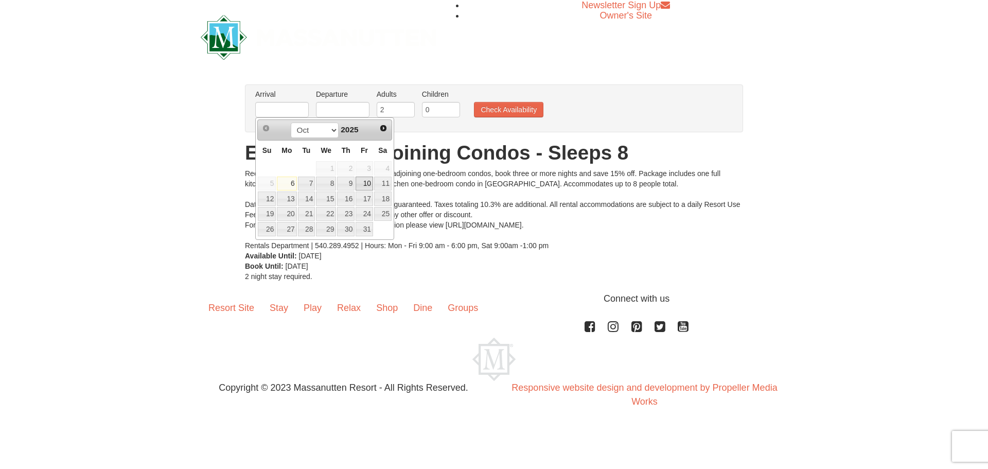
click at [371, 183] on link "10" at bounding box center [363, 183] width 17 height 14
type input "[DATE]"
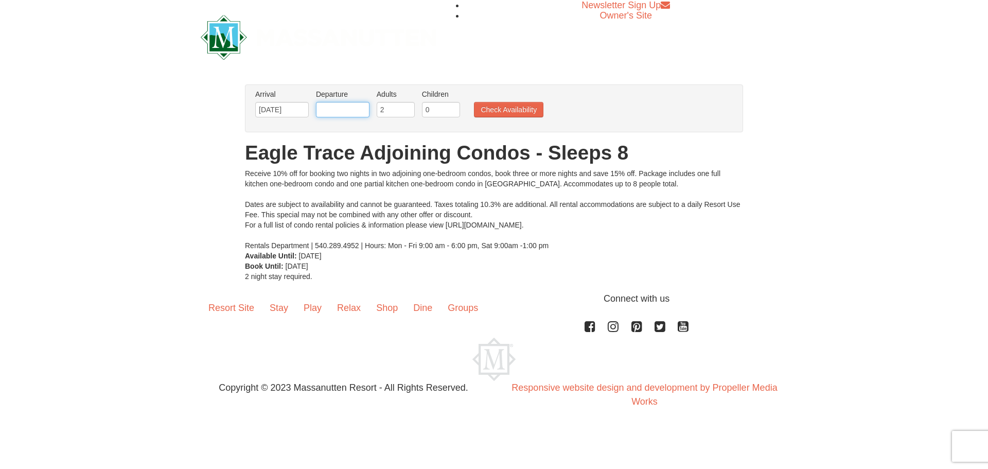
click at [348, 109] on input "text" at bounding box center [342, 109] width 53 height 15
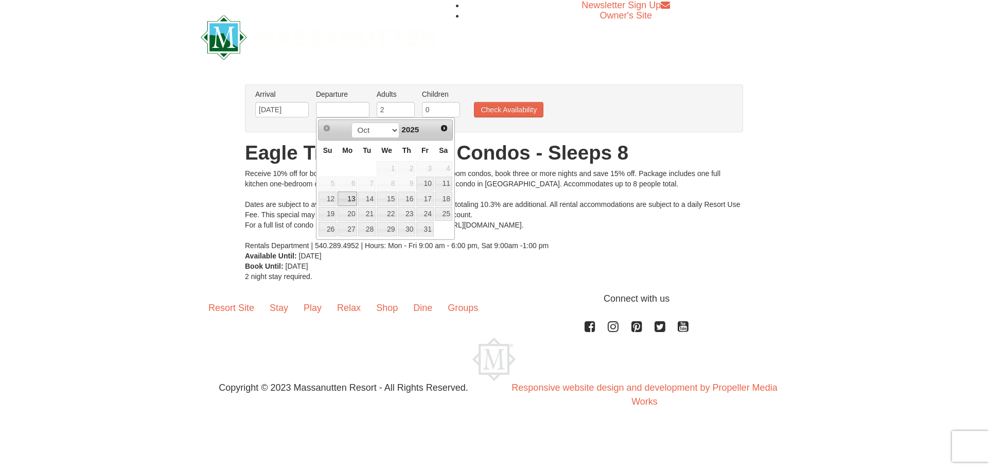
click at [346, 199] on link "13" at bounding box center [347, 198] width 20 height 14
type input "[DATE]"
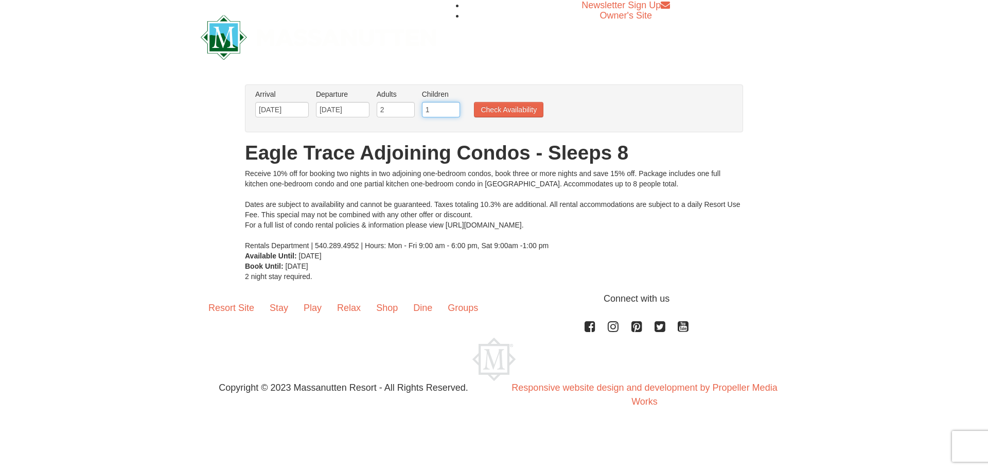
click at [451, 107] on input "1" at bounding box center [441, 109] width 38 height 15
type input "2"
click at [451, 107] on input "2" at bounding box center [441, 109] width 38 height 15
type input "3"
click at [406, 106] on input "3" at bounding box center [396, 109] width 38 height 15
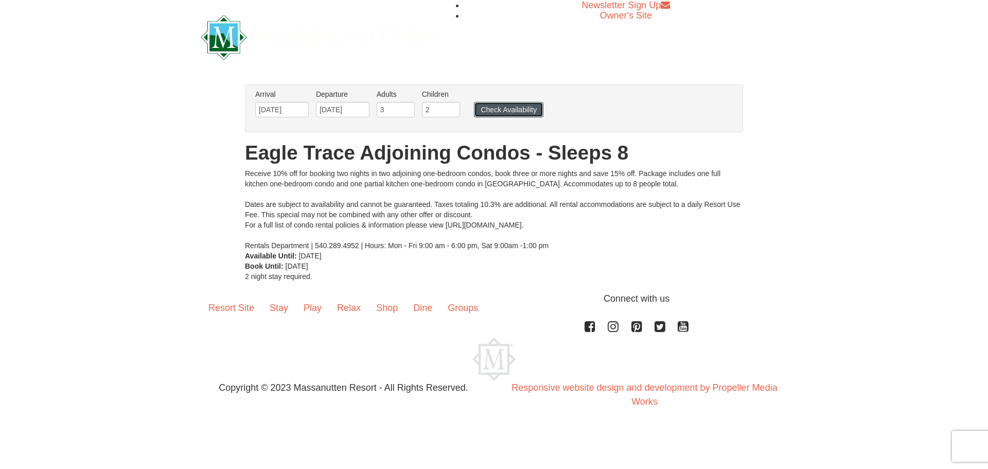
click at [507, 111] on button "Check Availability" at bounding box center [508, 109] width 69 height 15
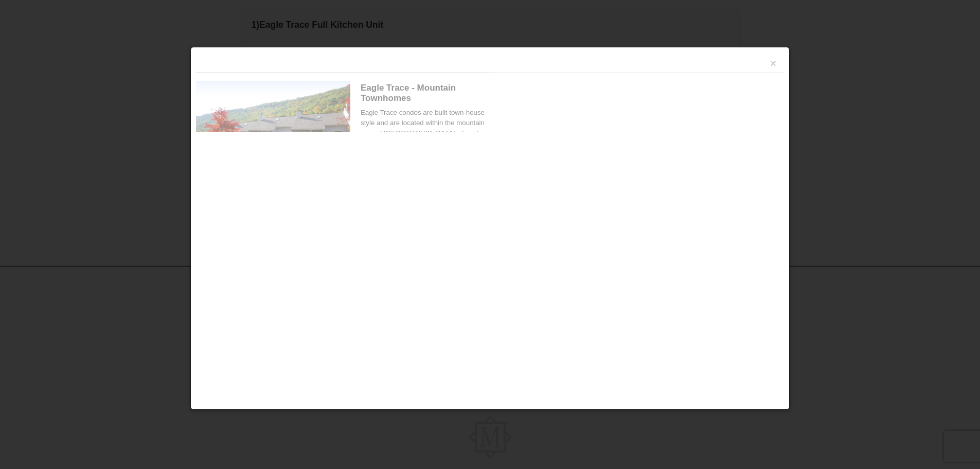
scroll to position [309, 0]
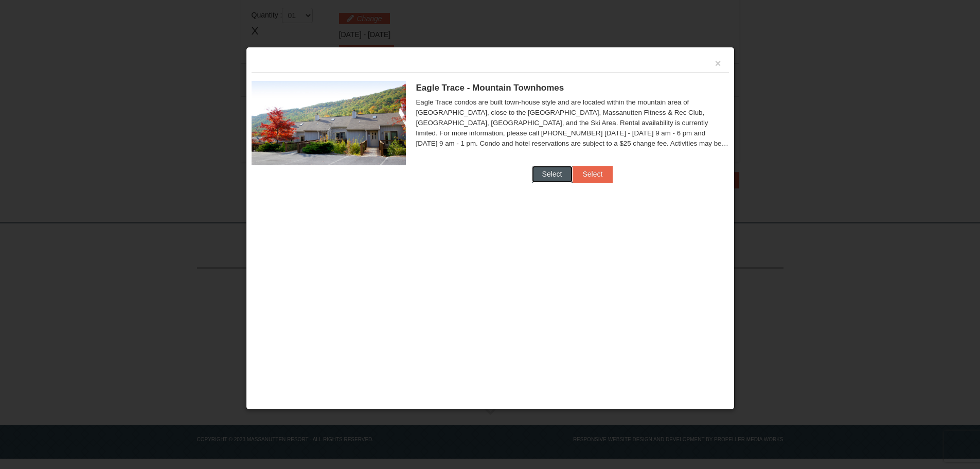
click at [552, 174] on button "Select" at bounding box center [552, 174] width 41 height 16
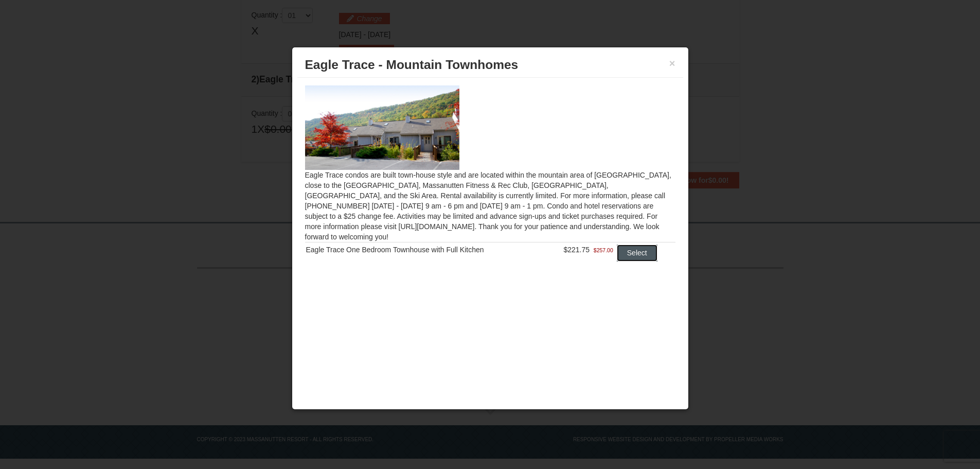
click at [631, 244] on button "Select" at bounding box center [637, 252] width 41 height 16
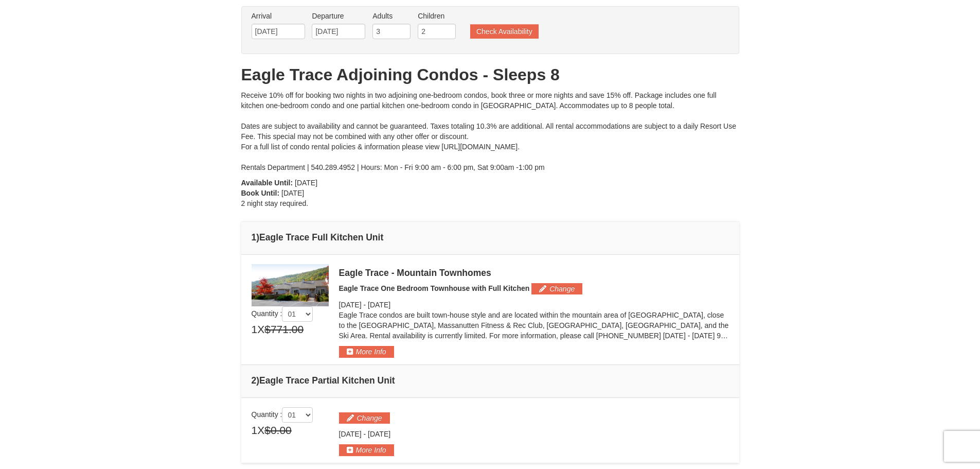
scroll to position [0, 0]
